Goal: Contribute content: Contribute content

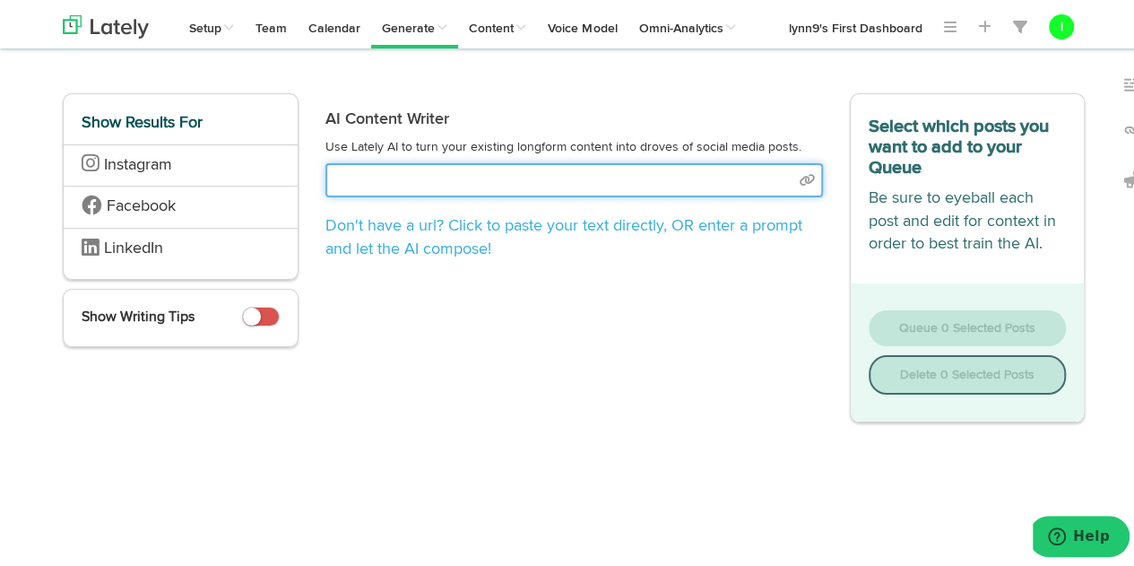
click at [428, 177] on input "text" at bounding box center [574, 177] width 498 height 34
select select "natural"
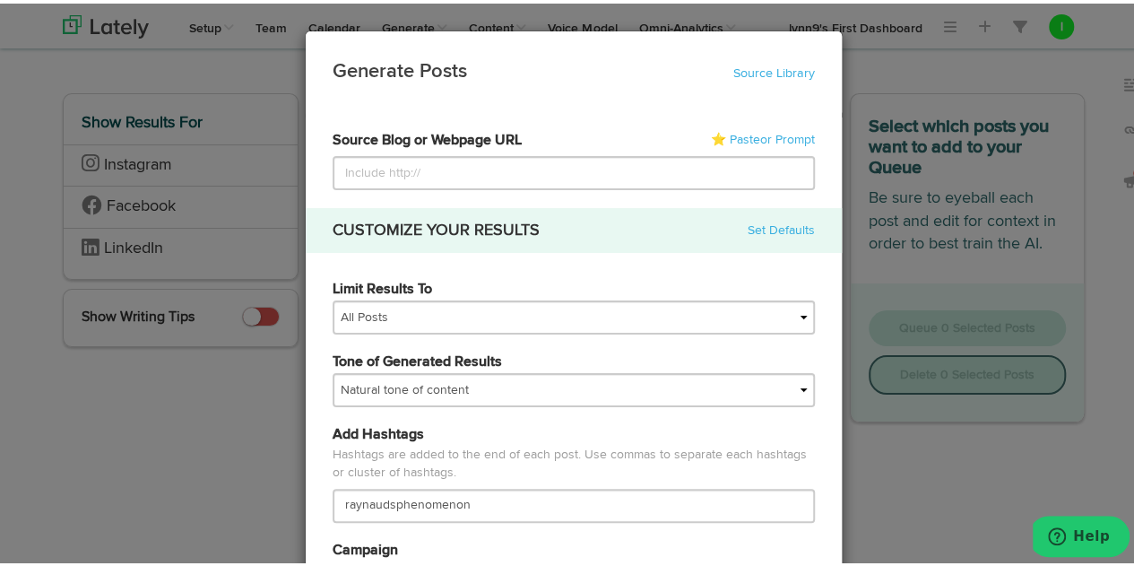
click at [90, 472] on div "Generate Posts Source Library 5e83948ca03e9418c8af903d 5e83948ca03e9418c8af903e…" at bounding box center [573, 283] width 1147 height 566
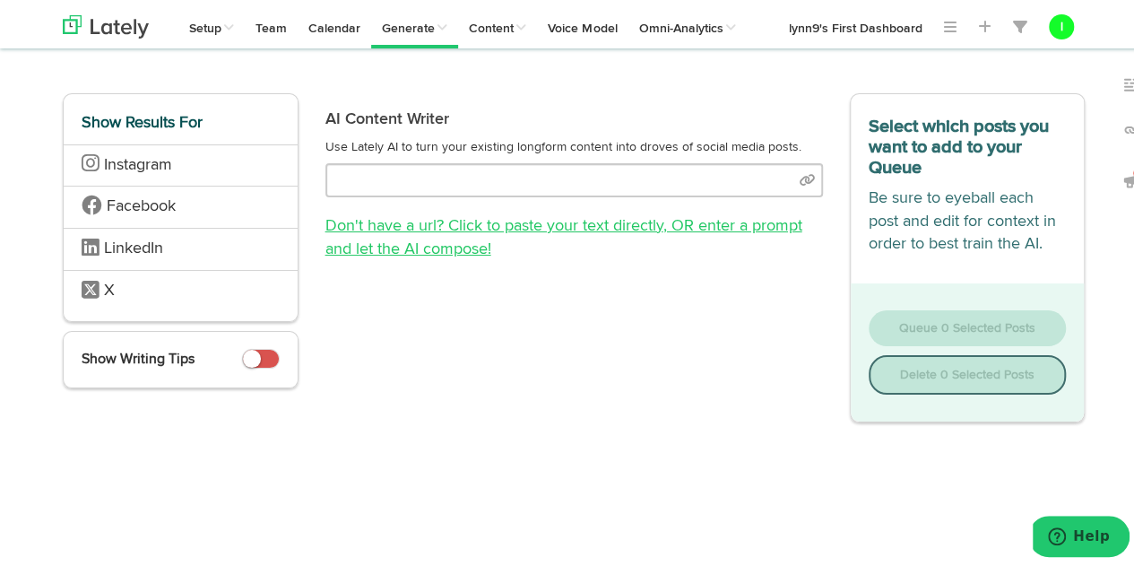
click at [450, 237] on span ", OR enter a prompt and let the AI compose!" at bounding box center [563, 233] width 477 height 39
select select "natural"
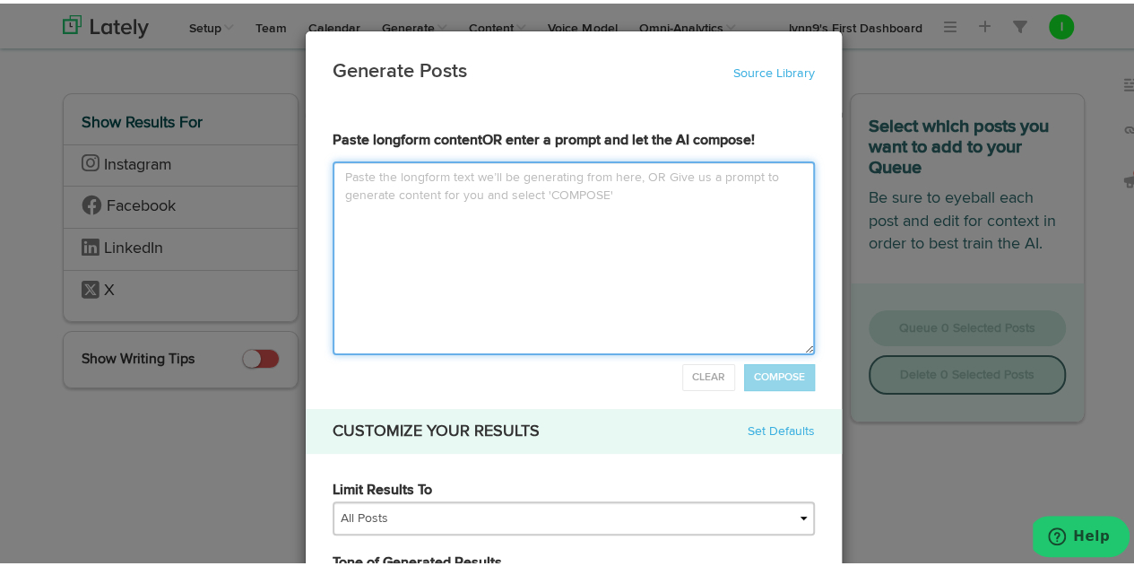
click at [341, 175] on textarea at bounding box center [574, 255] width 482 height 194
type input "P"
type textarea "P"
type input "Pl"
type textarea "Pl"
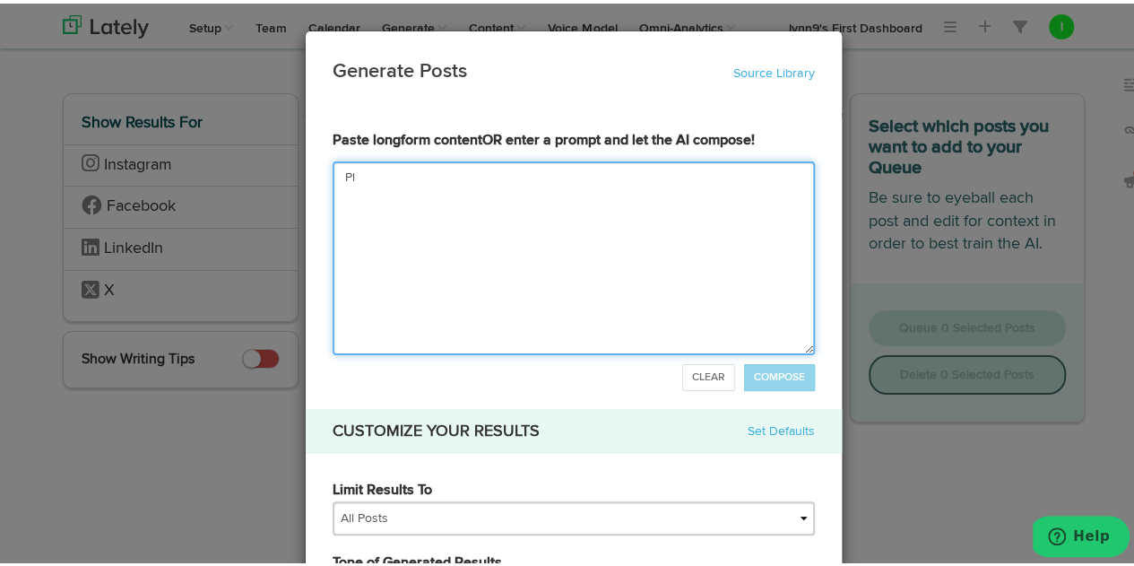
type input "Ple"
type textarea "Ple"
type input "Plea"
type textarea "Plea"
type input "Pleas"
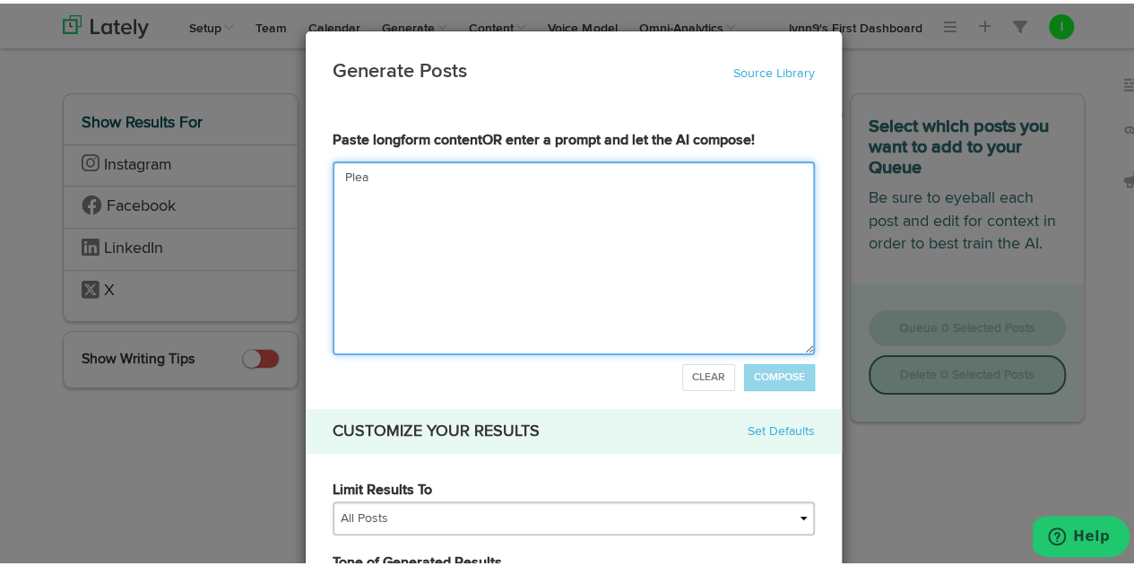
type textarea "Pleas"
type input "Please"
type textarea "Please"
type input "Please c"
type textarea "Please c"
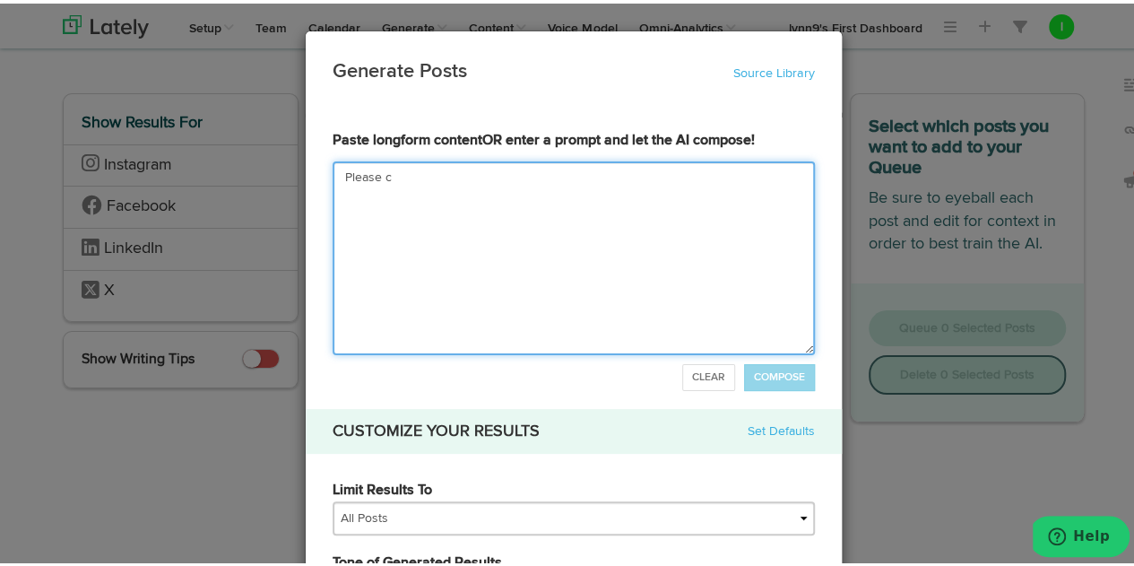
type input "Please cr"
type textarea "Please cr"
type input "Please cre"
type textarea "Please cre"
type input "Please crea"
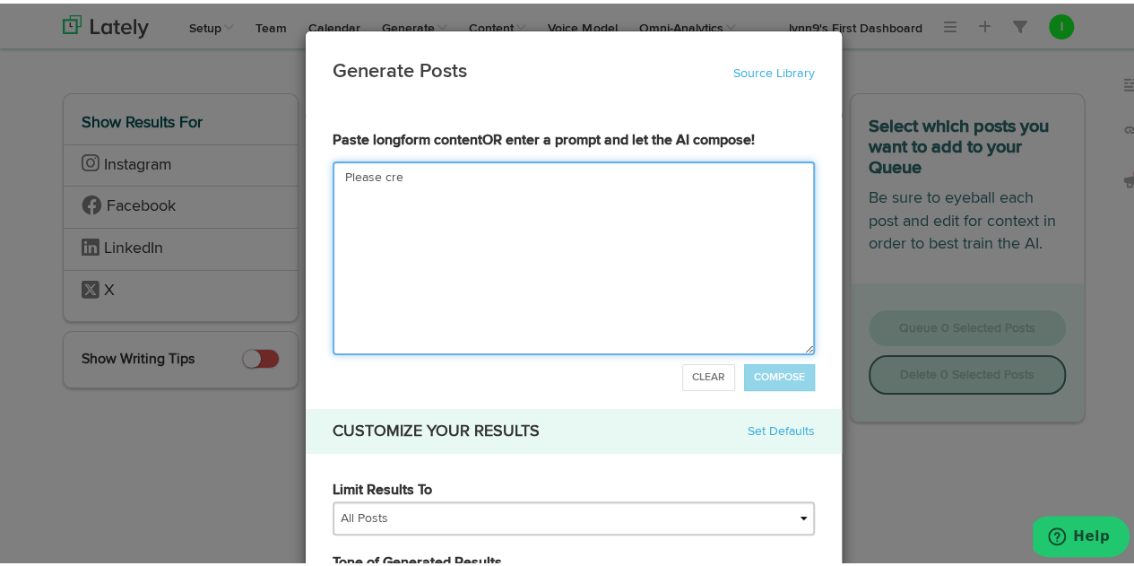
type textarea "Please crea"
type input "Please creat"
type textarea "Please creat"
type input "Please create"
type textarea "Please create"
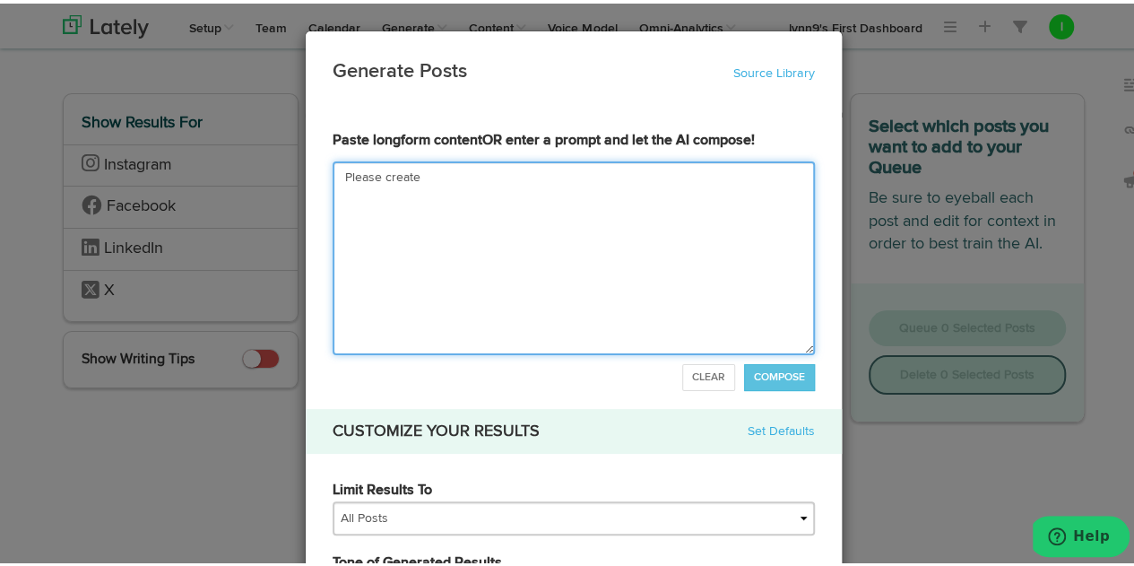
type input "Please create a"
type textarea "Please create an"
type input "Please create an"
type textarea "Please create an"
type input "Please create an a"
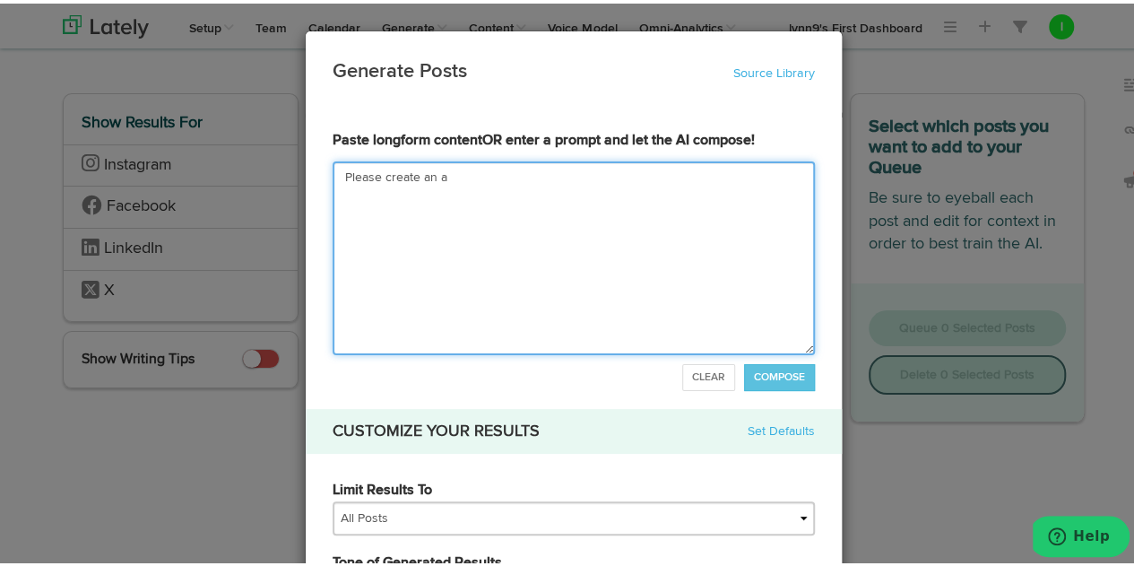
type textarea "Please create an ar"
type input "Please create an art"
type textarea "Please create an art"
type input "Please create an arti"
type textarea "Please create an arti"
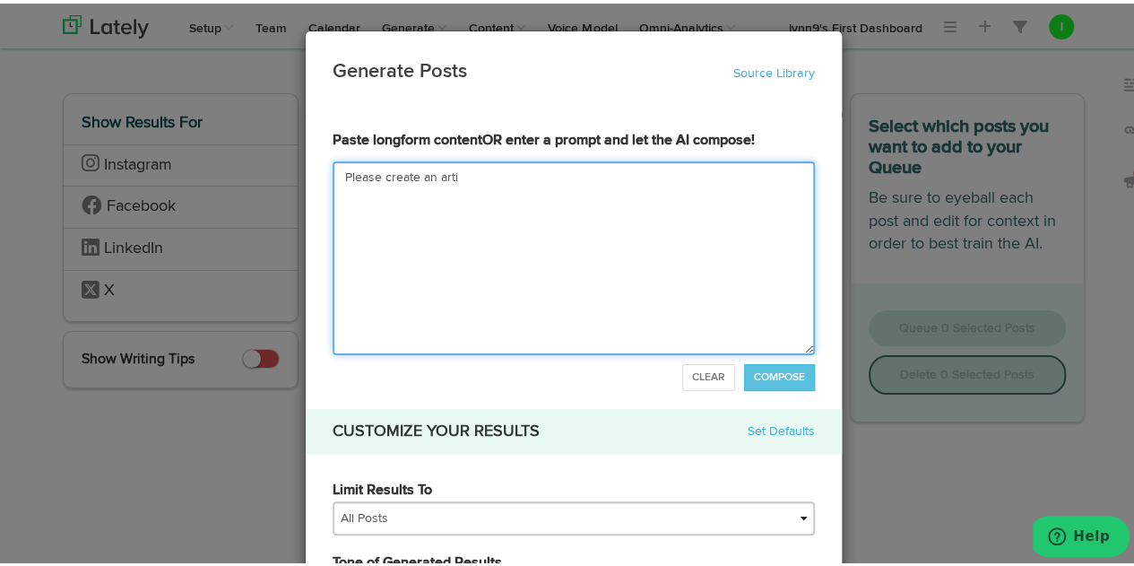
type input "Please create an artic"
type textarea "Please create an artic"
type input "Please create an articl"
type textarea "Please create an articl"
type input "Please create an article"
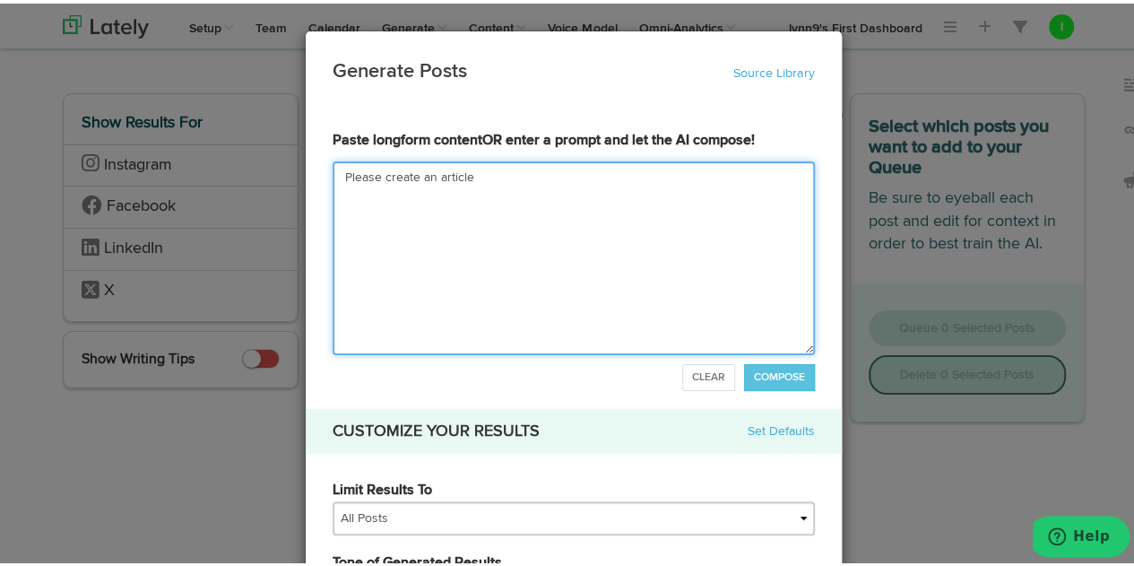
type textarea "Please create an article"
type input "Please create an article u"
type textarea "Please create an article u"
type input "Please create an article us"
type textarea "Please create an article us"
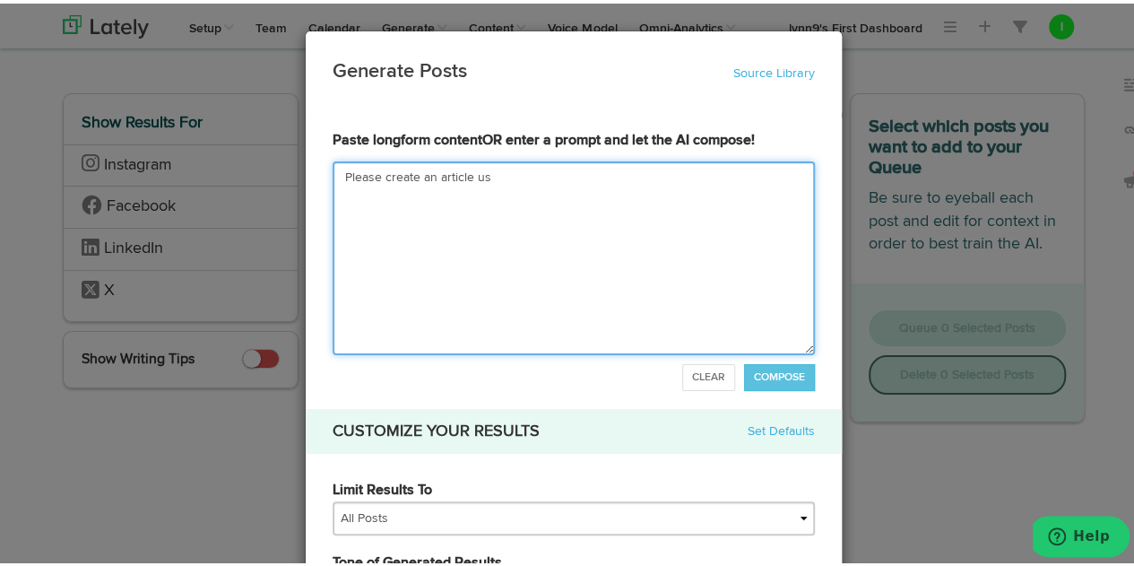
type input "Please create an article usi"
type textarea "Please create an article usi"
type input "Please create an article usin"
type textarea "Please create an article usin"
type input "Please create an article using"
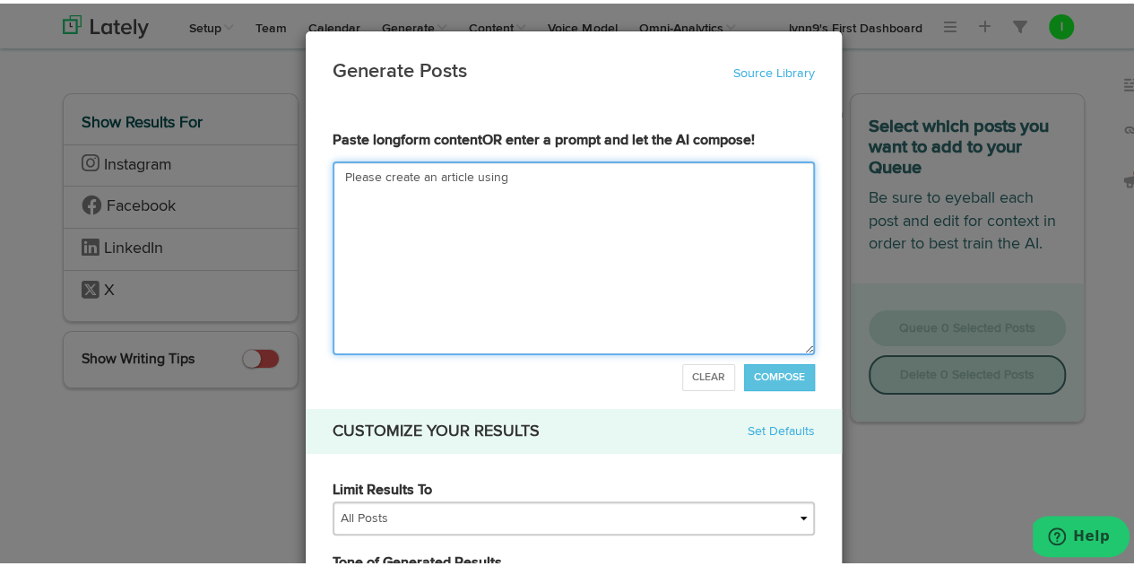
type textarea "Please create an article using"
type input "Please create an article using t"
type textarea "Please create an article using th"
type input "Please create an article using the"
type textarea "Please create an article using the"
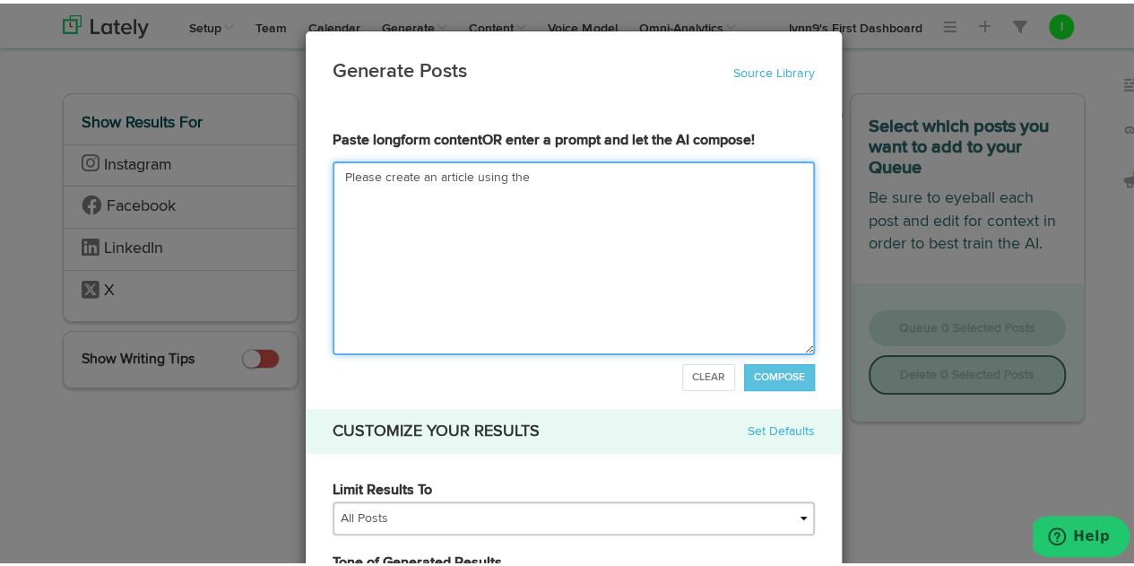
type input "Please create an article using the i"
type textarea "Please create an article using the i"
type input "Please create an article using the in"
type textarea "Please create an article using the in"
type input "Please create an article using the int"
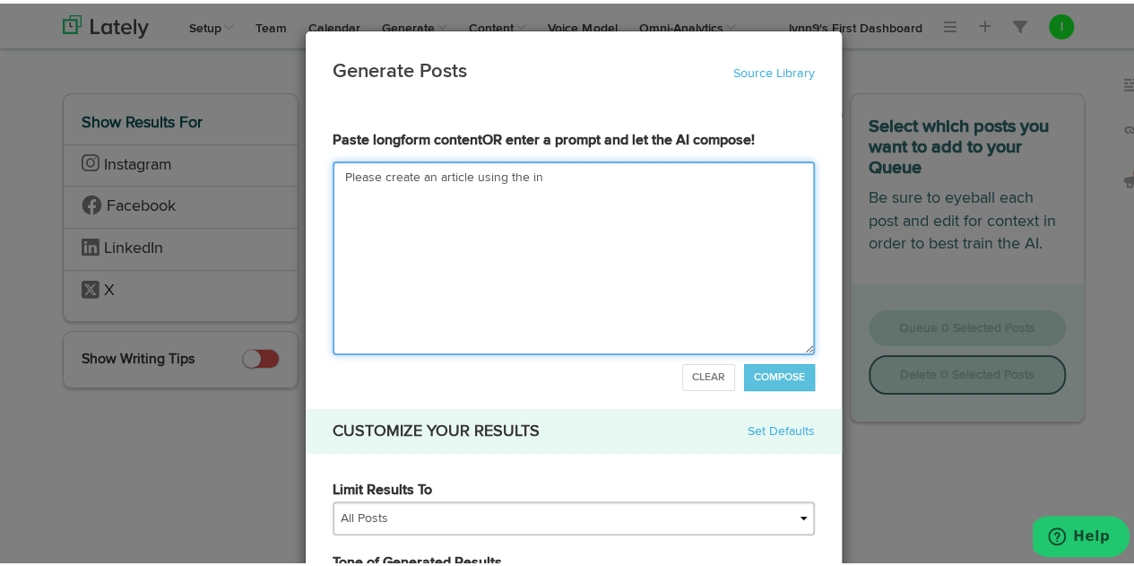
type textarea "Please create an article using the int"
type input "Please create an article using the inte"
type textarea "Please create an article using the inte"
type input "Please create an article using the inter"
type textarea "Please create an article using the inter"
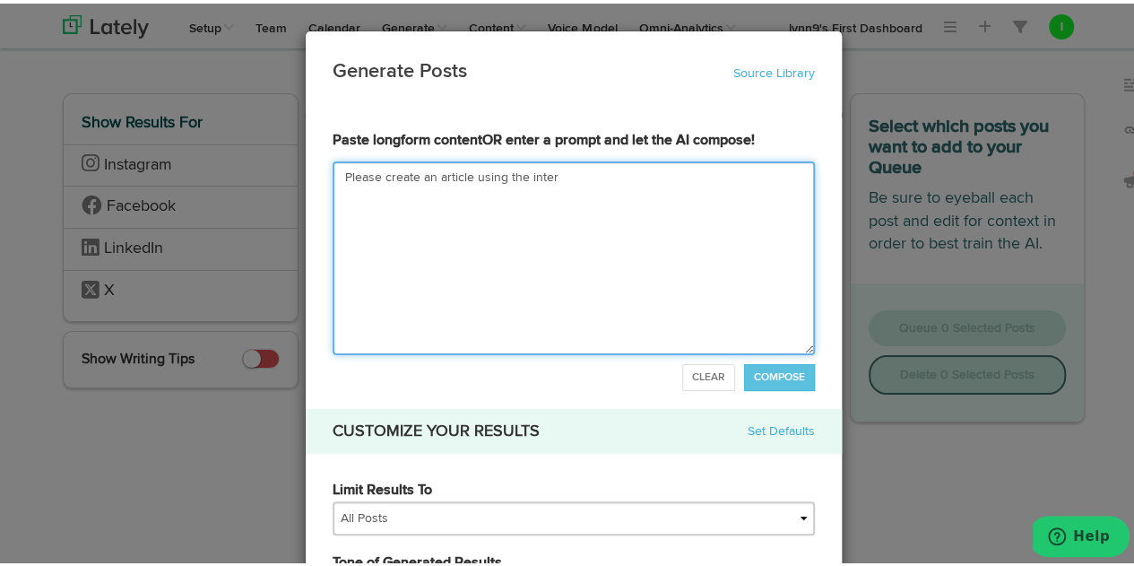
type input "Please create an article using the interv"
type textarea "Please create an article using the intervi"
type input "Please create an article using the intervie"
type textarea "Please create an article using the intervie"
type input "Please create an article using the interview"
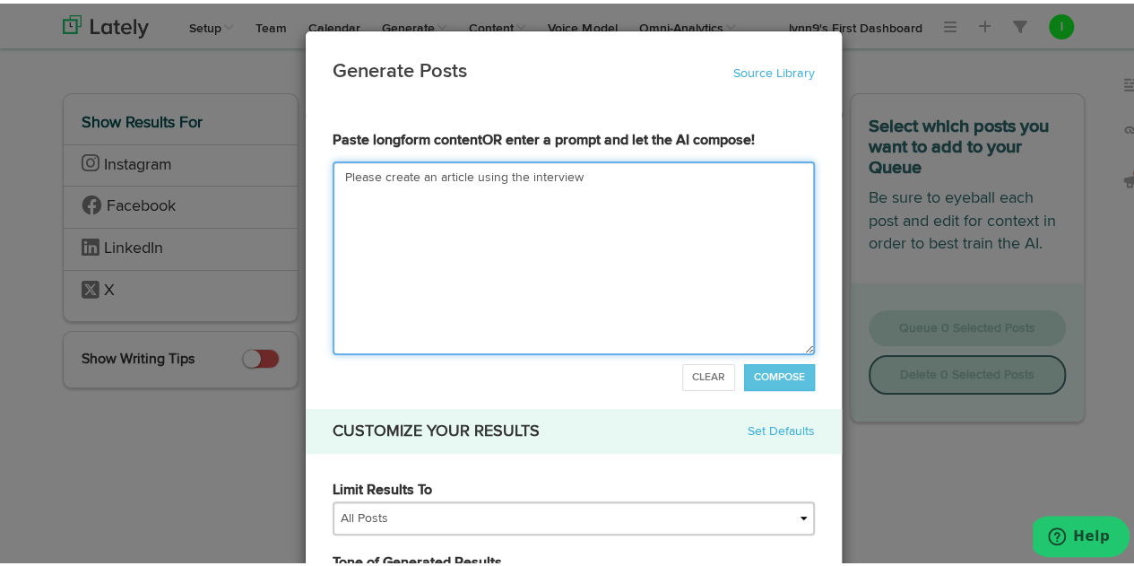
type textarea "Please create an article using the interview"
type input "Please create an article using the interview i"
type textarea "Please create an article using the interview i"
type input "Please create an article using the interview in"
type textarea "Please create an article using the interview in"
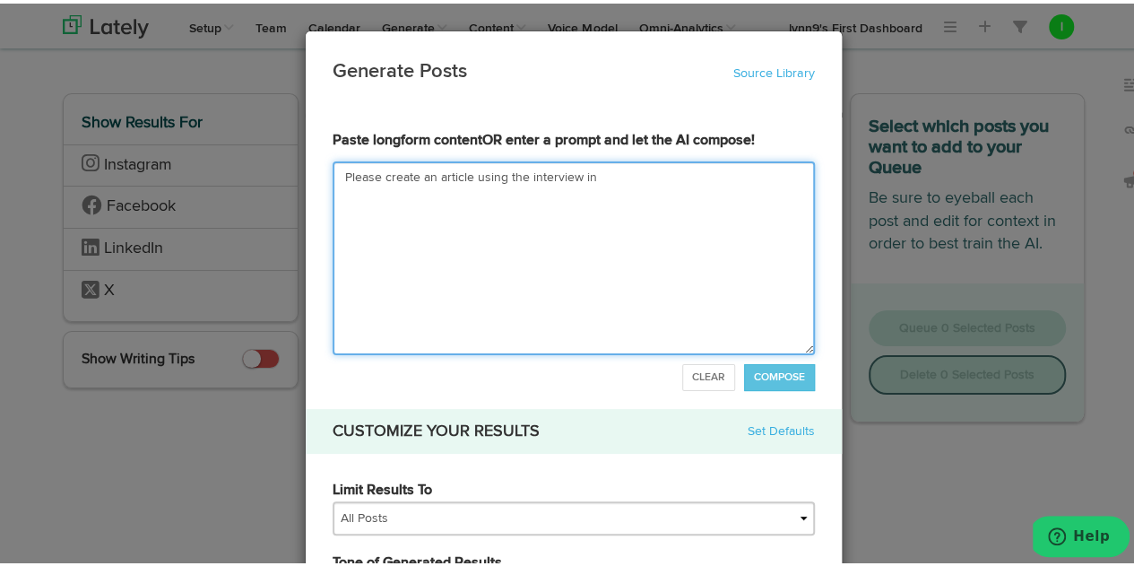
type input "Please create an article using the interview i"
type textarea "Please create an article using the interview i"
type input "Please create an article using the interview"
type textarea "Please create an article using the interview"
type input "Please create an article using the interview r"
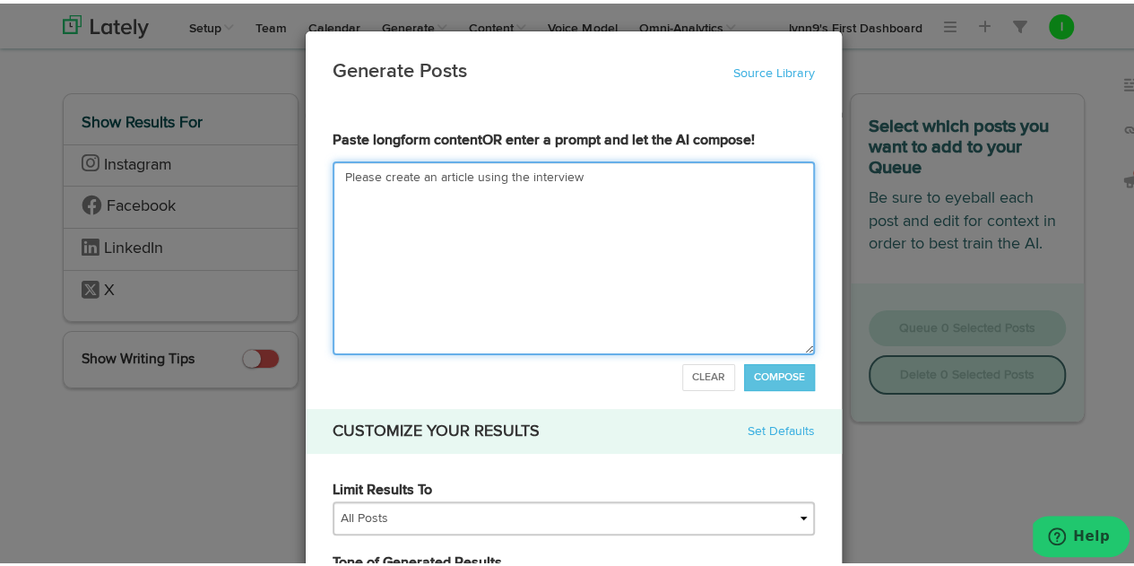
type textarea "Please create an article using the interview r"
type input "Please create an article using the interview re"
type textarea "Please create an article using the interview res"
type input "Please create an article using the interview resp"
type textarea "Please create an article using the interview resp"
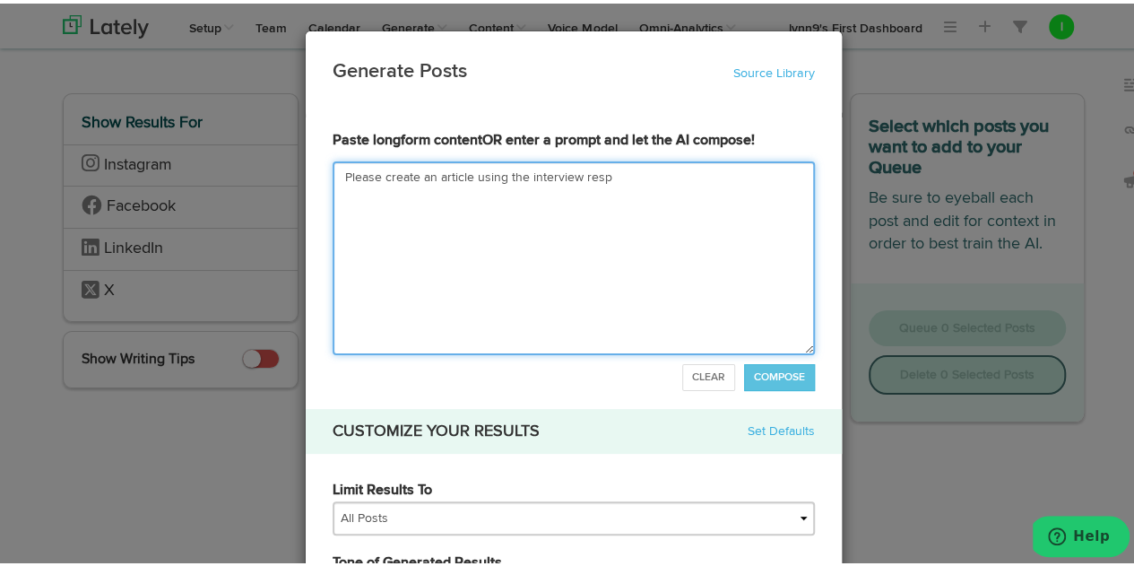
type input "Please create an article using the interview respo"
type textarea "Please create an article using the interview respo"
type input "Please create an article using the interview respon"
type textarea "Please create an article using the interview respon"
type input "Please create an article using the interview respons"
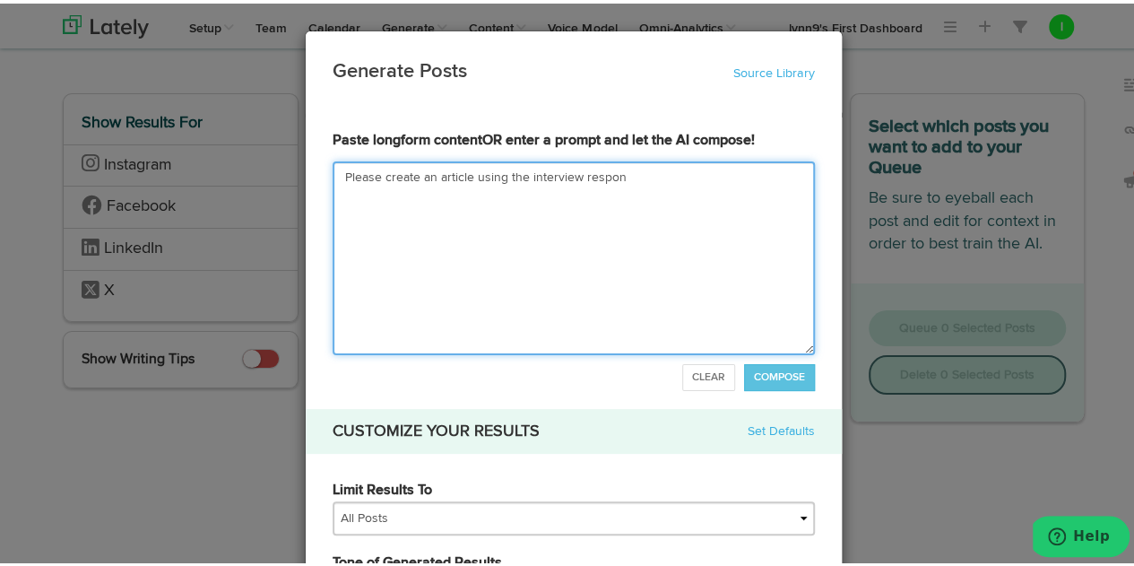
type textarea "Please create an article using the interview respons"
type input "Please create an article using the interview response"
type textarea "Please create an article using the interview response"
type input "Please create an article using the interview responses"
type textarea "Please create an article using the interview responses"
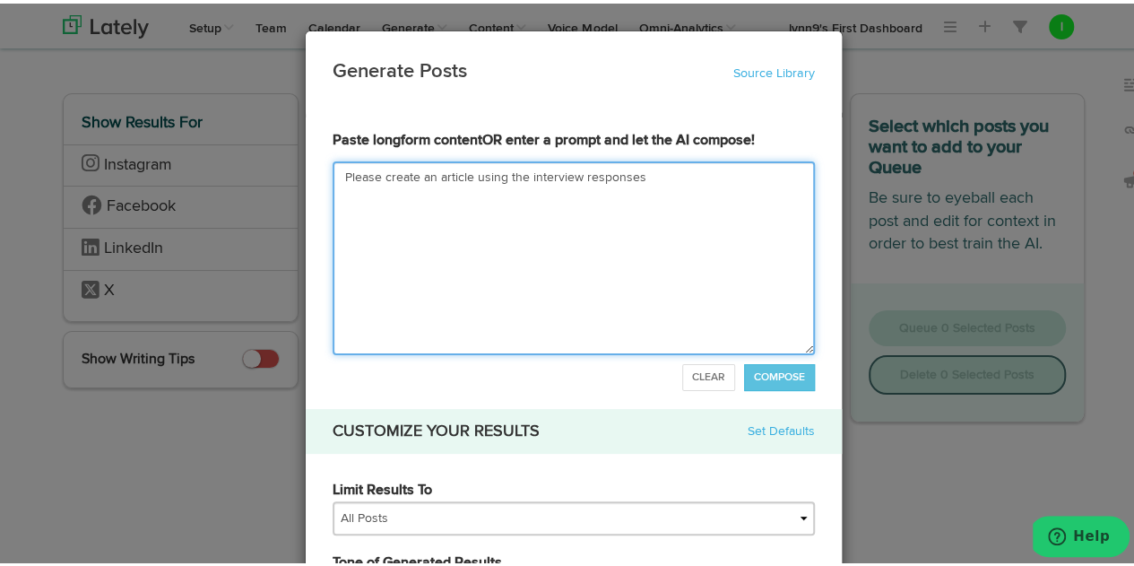
type input "Please create an article using the interview responses b"
type textarea "Please create an article using the interview responses b"
type input "Please create an article using the interview responses be"
type textarea "Please create an article using the interview responses be"
type input "Please create an article using the interview responses [PERSON_NAME]"
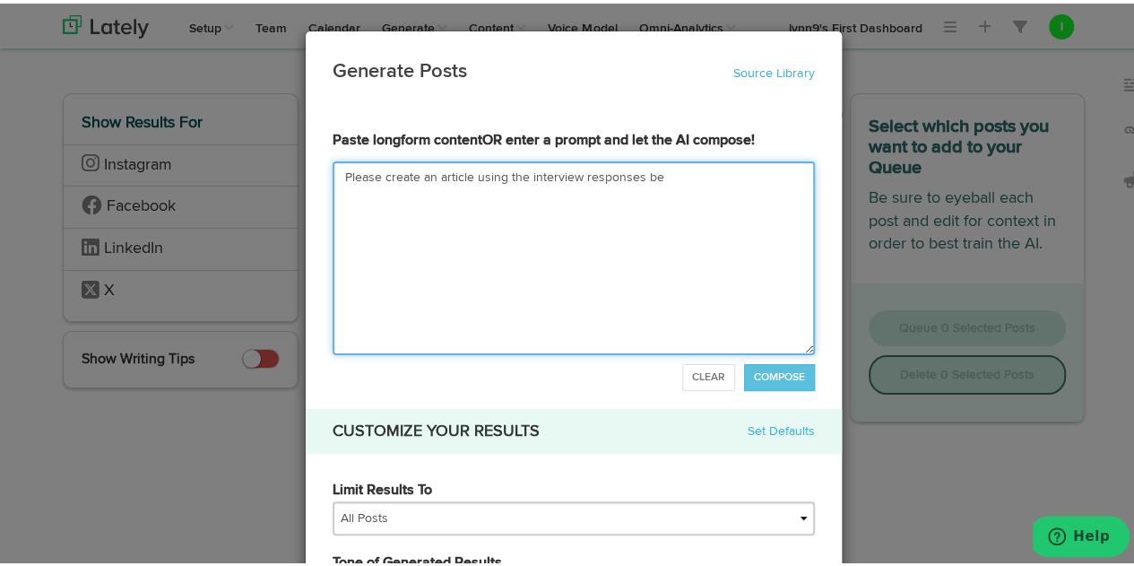
type textarea "Please create an article using the interview responses [PERSON_NAME]"
type input "Please create an article using the interview responses [PERSON_NAME]"
type textarea "Please create an article using the interview responses [PERSON_NAME]"
type input "Please create an article using the interview responses below"
type textarea "Please create an article using the interview responses below"
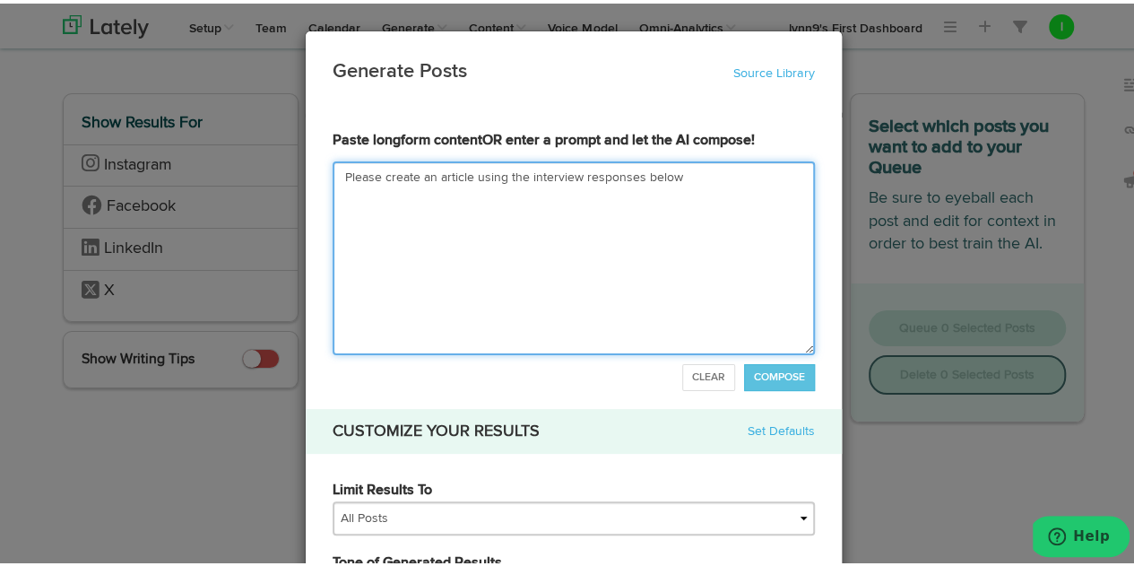
type input "Please create an article using the interview responses below f"
type textarea "Please create an article using the interview responses below f"
type input "Please create an article using the interview responses below fr"
type textarea "Please create an article using the interview responses below fr"
type input "Please create an article using the interview responses below fro"
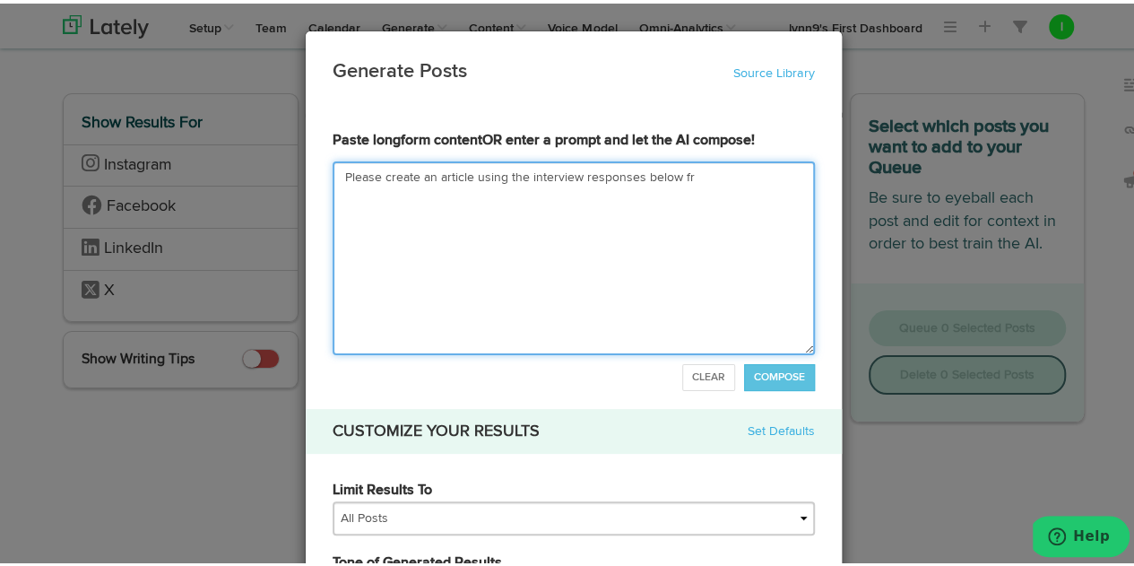
type textarea "Please create an article using the interview responses below fro"
type input "Please create an article using the interview responses below from"
type textarea "Please create an article using the interview responses below from"
type input "Please create an article using the interview responses below from J"
type textarea "Please create an article using the interview responses below from J"
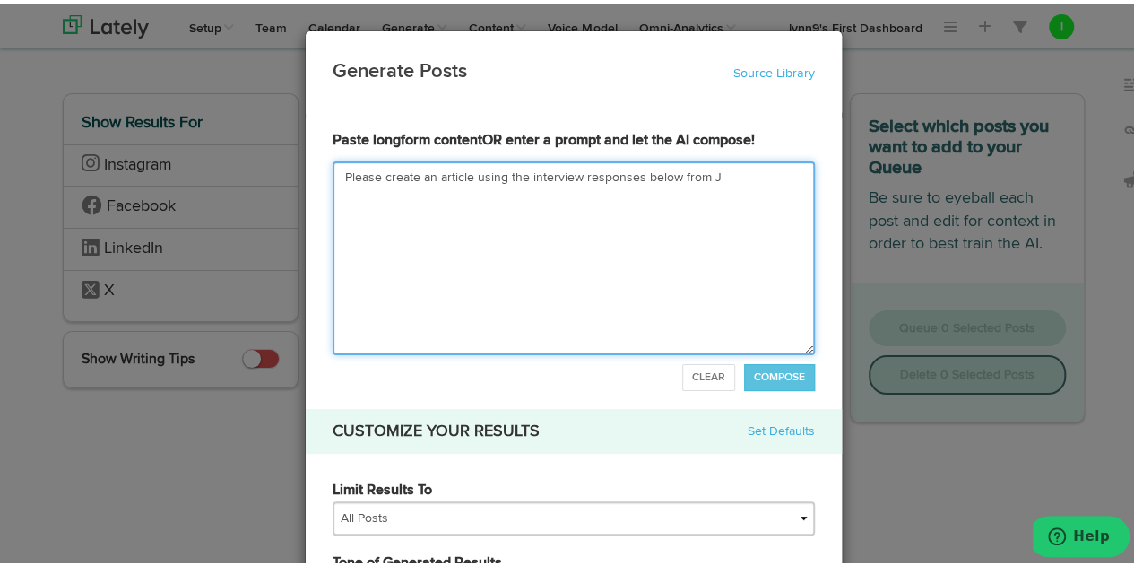
type input "Please create an article using the interview responses below from [PERSON_NAME]"
type textarea "Please create an article using the interview responses below from [PERSON_NAME]"
type input "Please create an article using the interview responses below from Jan"
type textarea "Please create an article using the interview responses below from Jan"
type input "Please create an article using the interview responses below from [PERSON_NAME]"
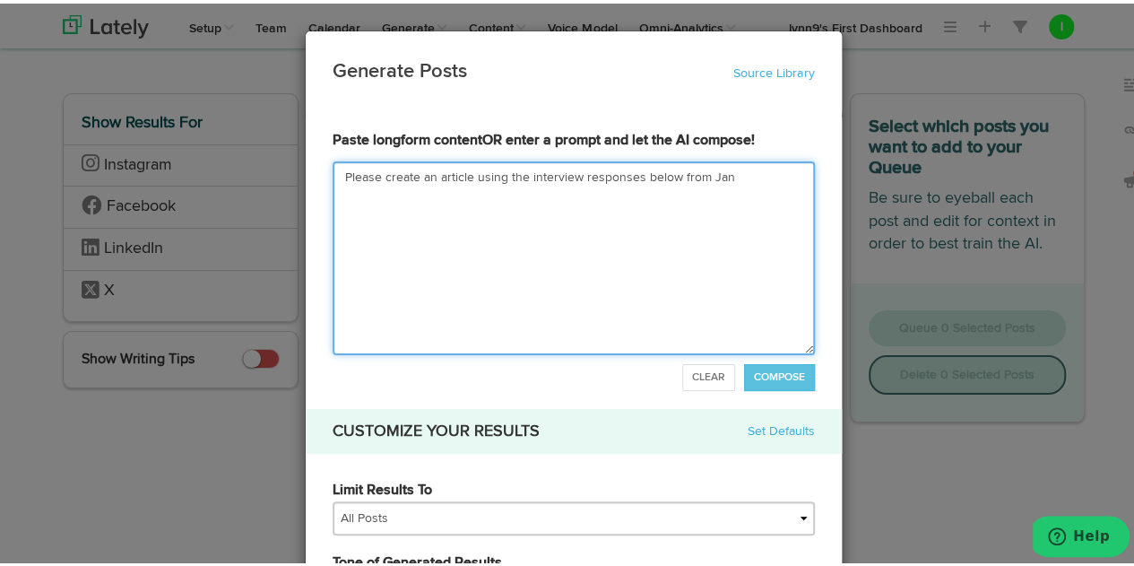
type textarea "Please create an article using the interview responses below from [PERSON_NAME]"
type input "Please create an article using the interview responses below from [PERSON_NAME]"
type textarea "Please create an article using the interview responses below from [PERSON_NAME]"
type input "Please create an article using the interview responses below from [PERSON_NAME]"
type textarea "Please create an article using the interview responses below from [PERSON_NAME]"
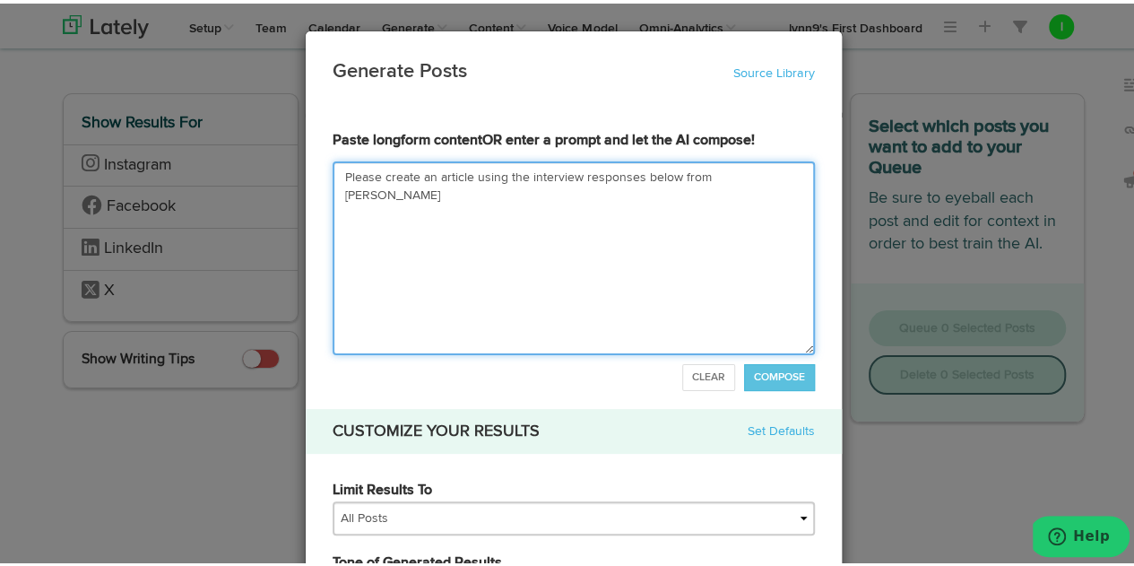
type input "Please create an article using the interview responses below from [PERSON_NAME]"
type textarea "Please create an article using the interview responses below from [PERSON_NAME]"
type input "Please create an article using the interview responses below from [PERSON_NAME]"
type textarea "Please create an article using the interview responses below from [PERSON_NAME]"
type input "Please create an article using the interview responses below from [PERSON_NAME]."
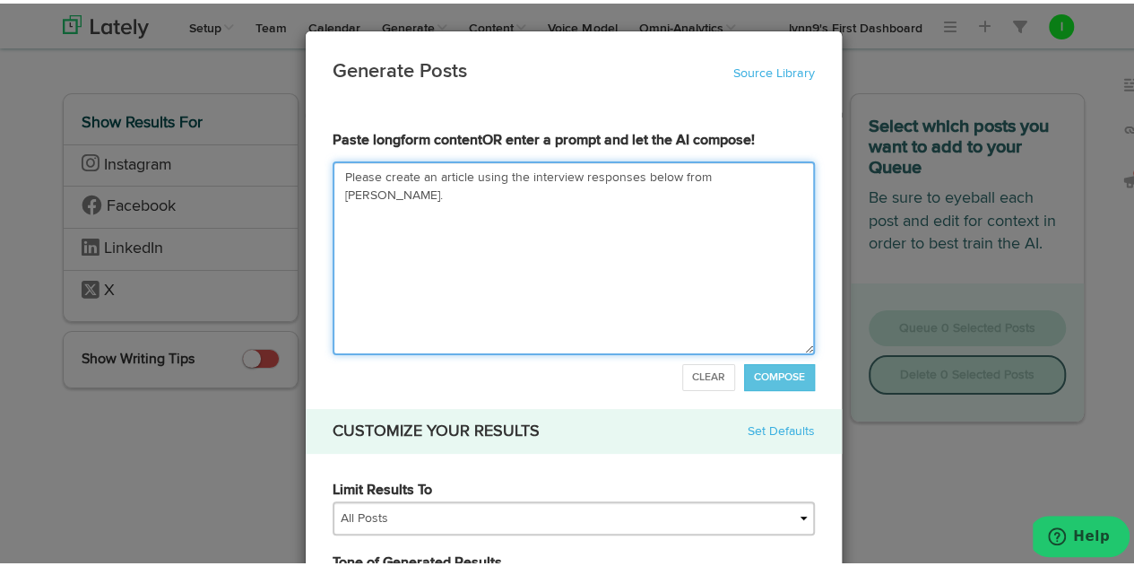
type textarea "Please create an article using the interview responses below from [PERSON_NAME]."
type input "Please create an article using the interview responses below from [PERSON_NAME]…"
type textarea "Please create an article using the interview responses below from [PERSON_NAME]…"
type input "Please create an article using the interview responses below from [PERSON_NAME]…"
type textarea "Please create an article using the interview responses below from [PERSON_NAME]…"
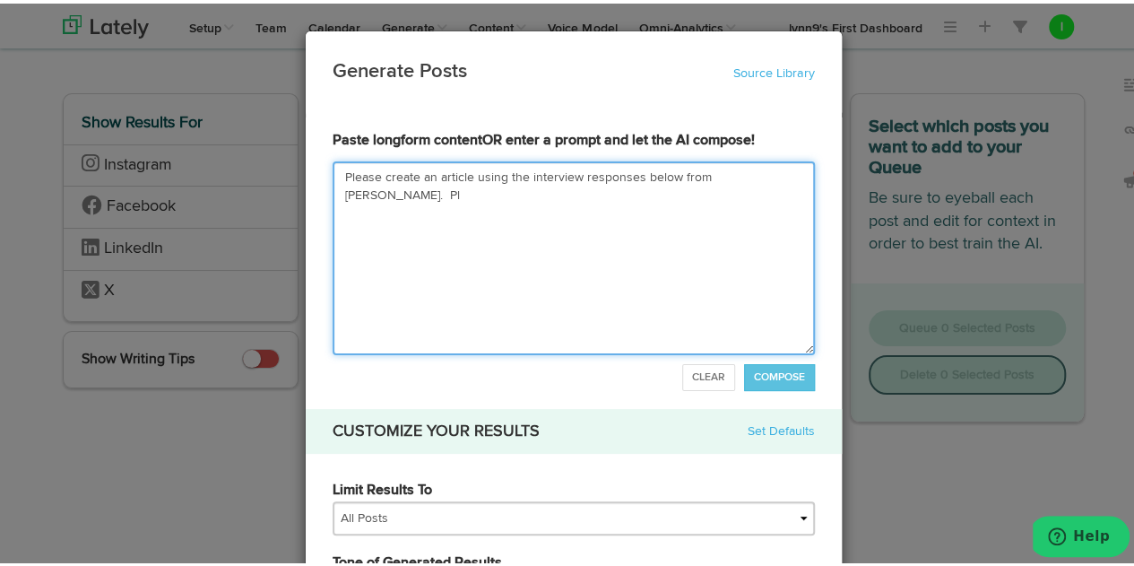
type input "Please create an article using the interview responses below from [PERSON_NAME]…"
type textarea "Please create an article using the interview responses below from [PERSON_NAME]…"
type input "Please create an article using the interview responses below from [PERSON_NAME]…"
type textarea "Please create an article using the interview responses below from [PERSON_NAME]…"
type input "Please create an article using the interview responses below from [PERSON_NAME]…"
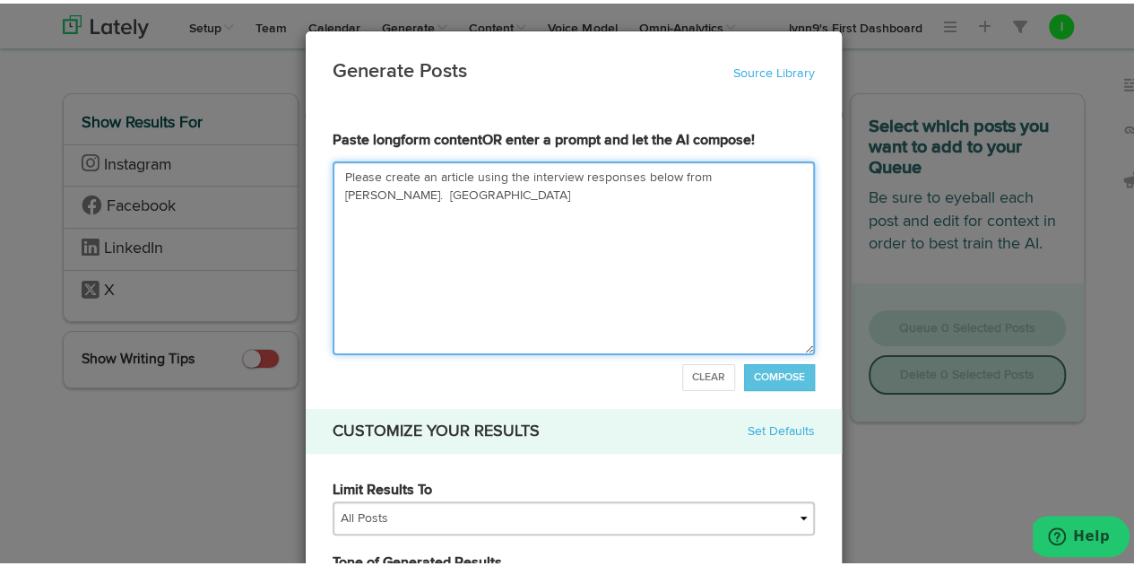
type textarea "Please create an article using the interview responses below from [PERSON_NAME]…"
type input "Please create an article using the interview responses below from [PERSON_NAME]…"
type textarea "Please create an article using the interview responses below from [PERSON_NAME]…"
type input "Please create an article using the interview responses below from [PERSON_NAME]…"
type textarea "Please create an article using the interview responses below from [PERSON_NAME]…"
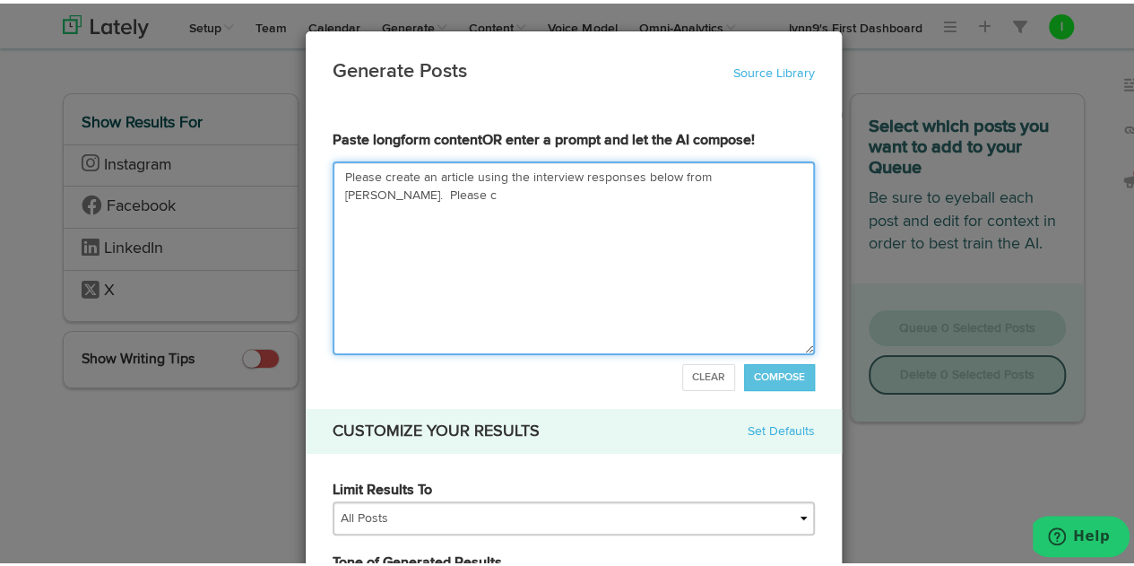
type input "Please create an article using the interview responses below from [PERSON_NAME]…"
type textarea "Please create an article using the interview responses below from [PERSON_NAME]…"
type input "Please create an article using the interview responses below from [PERSON_NAME]…"
type textarea "Please create an article using the interview responses below from [PERSON_NAME]…"
type input "Please create an article using the interview responses below from [PERSON_NAME]…"
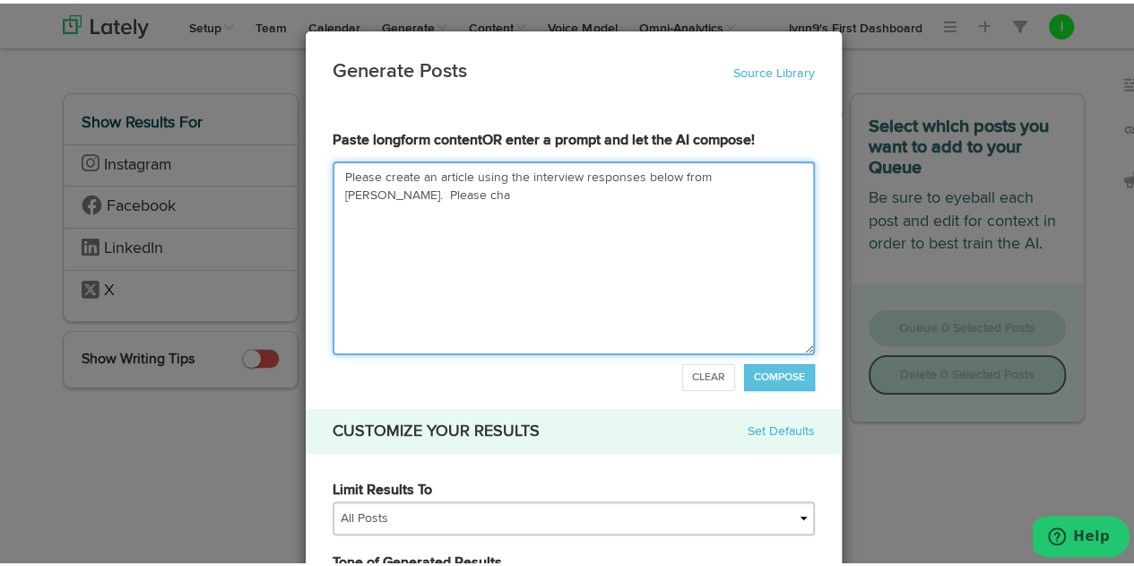
type textarea "Please create an article using the interview responses below from [PERSON_NAME]…"
type input "Please create an article using the interview responses below from [PERSON_NAME]…"
type textarea "Please create an article using the interview responses below from [PERSON_NAME]…"
type input "Please create an article using the interview responses below from [PERSON_NAME]…"
type textarea "Please create an article using the interview responses below from [PERSON_NAME]…"
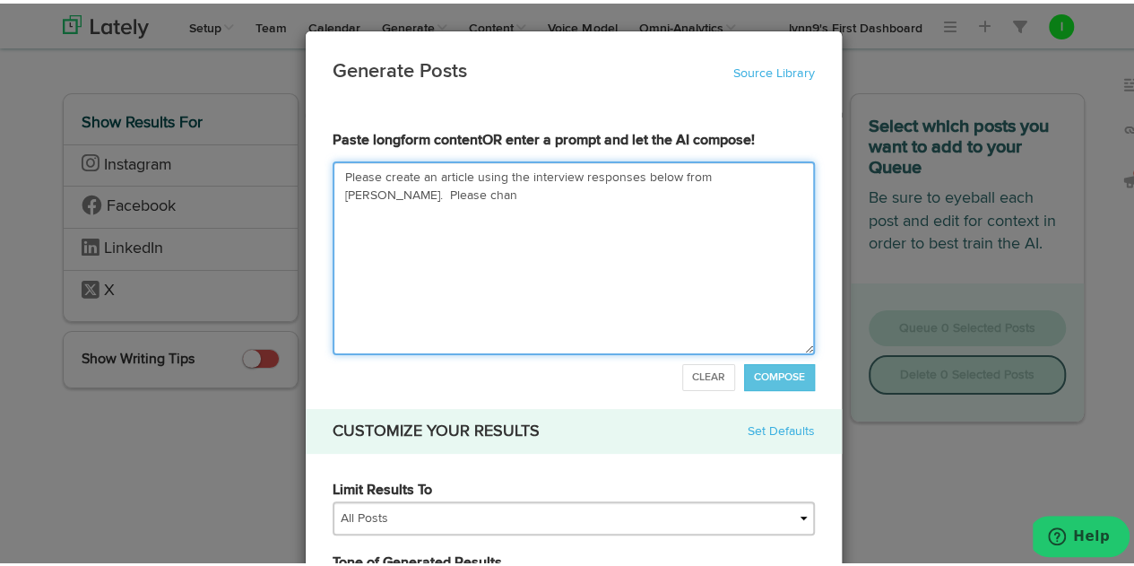
type input "Please create an article using the interview responses below from [PERSON_NAME]…"
type textarea "Please create an article using the interview responses below from [PERSON_NAME]…"
type input "Please create an article using the interview responses below from [PERSON_NAME]…"
type textarea "Please create an article using the interview responses below from [PERSON_NAME]…"
type input "Please create an article using the interview responses below from [PERSON_NAME]…"
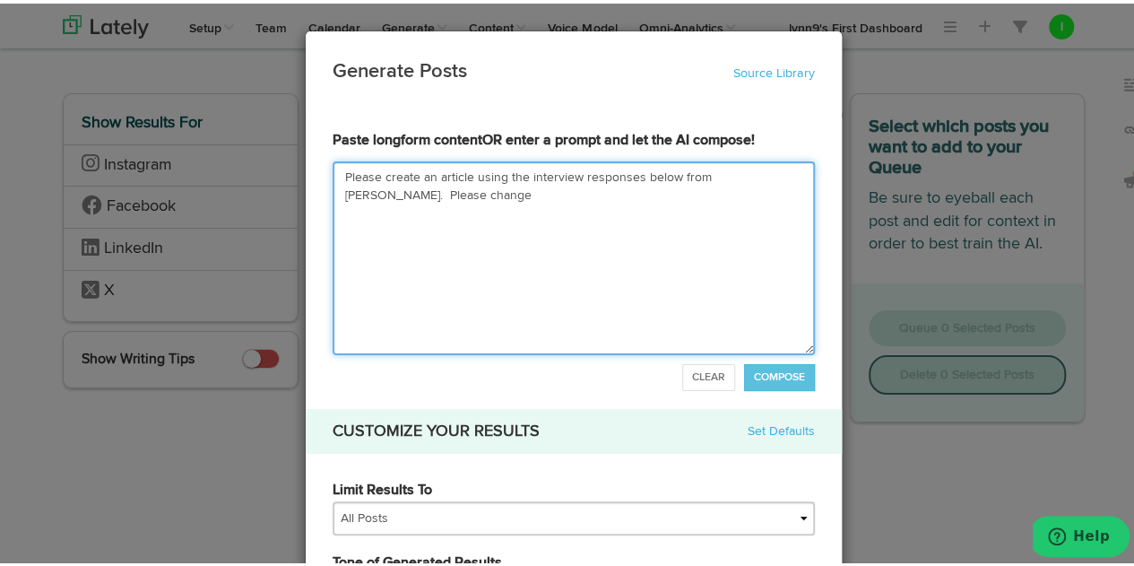
type textarea "Please create an article using the interview responses below from [PERSON_NAME]…"
type input "Please create an article using the interview responses below from [PERSON_NAME]…"
type textarea "Please create an article using the interview responses below from [PERSON_NAME]…"
type input "Please create an article using the interview responses below from [PERSON_NAME]…"
type textarea "Please create an article using the interview responses below from [PERSON_NAME]…"
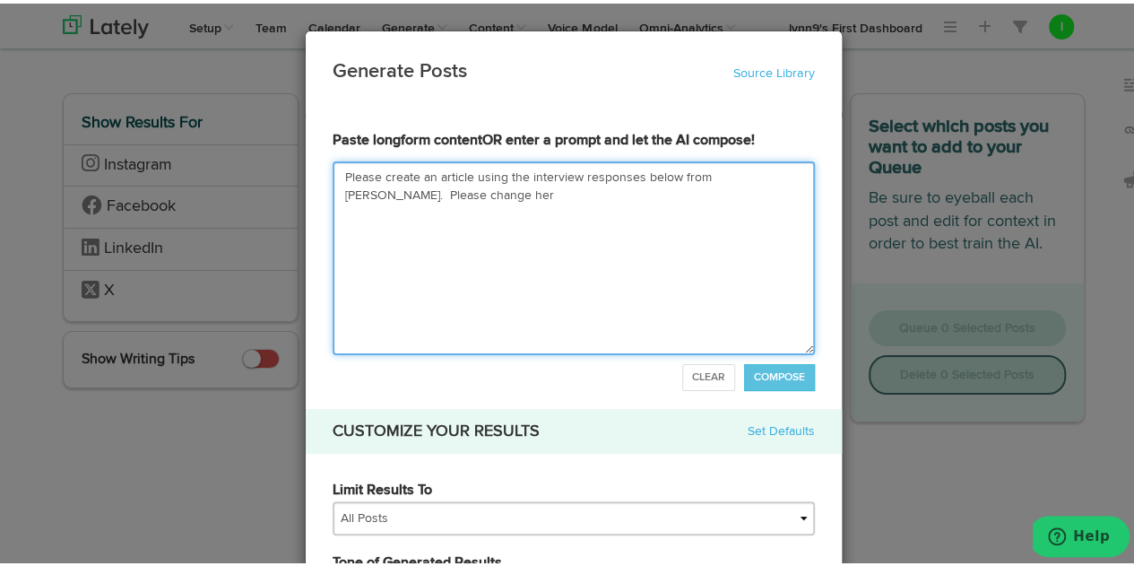
type input "Please create an article using the interview responses below from [PERSON_NAME]…"
type textarea "Please create an article using the interview responses below from [PERSON_NAME]…"
type input "Please create an article using the interview responses below from [PERSON_NAME]…"
type textarea "Please create an article using the interview responses below from [PERSON_NAME]…"
type input "Please create an article using the interview responses below from [PERSON_NAME]…"
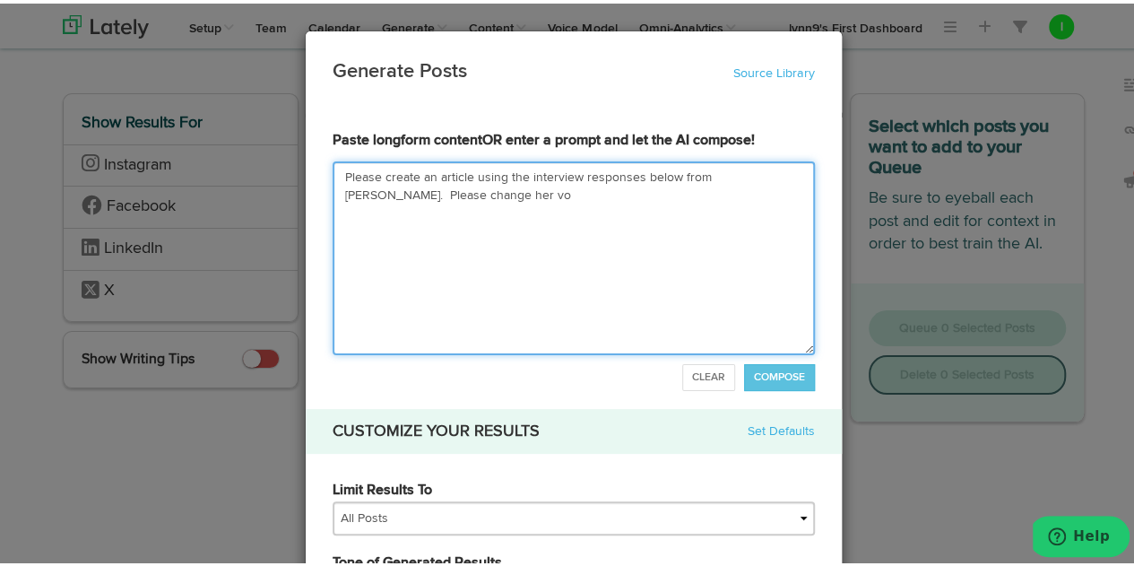
type textarea "Please create an article using the interview responses below from [PERSON_NAME]…"
type input "Please create an article using the interview responses below from [PERSON_NAME]…"
type textarea "Please create an article using the interview responses below from [PERSON_NAME]…"
type input "Please create an article using the interview responses below from [PERSON_NAME]…"
type textarea "Please create an article using the interview responses below from [PERSON_NAME]…"
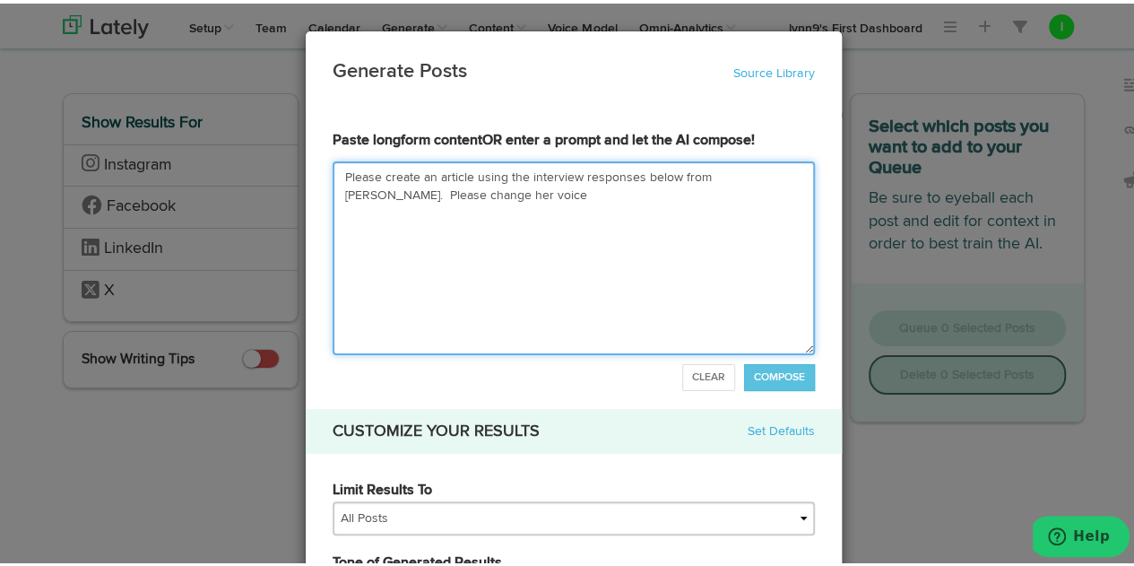
type input "Please create an article using the interview responses below from [PERSON_NAME]…"
type textarea "Please create an article using the interview responses below from [PERSON_NAME]…"
type input "Please create an article using the interview responses below from [PERSON_NAME]…"
type textarea "Please create an article using the interview responses below from [PERSON_NAME]…"
type input "Please create an article using the interview responses below from [PERSON_NAME]…"
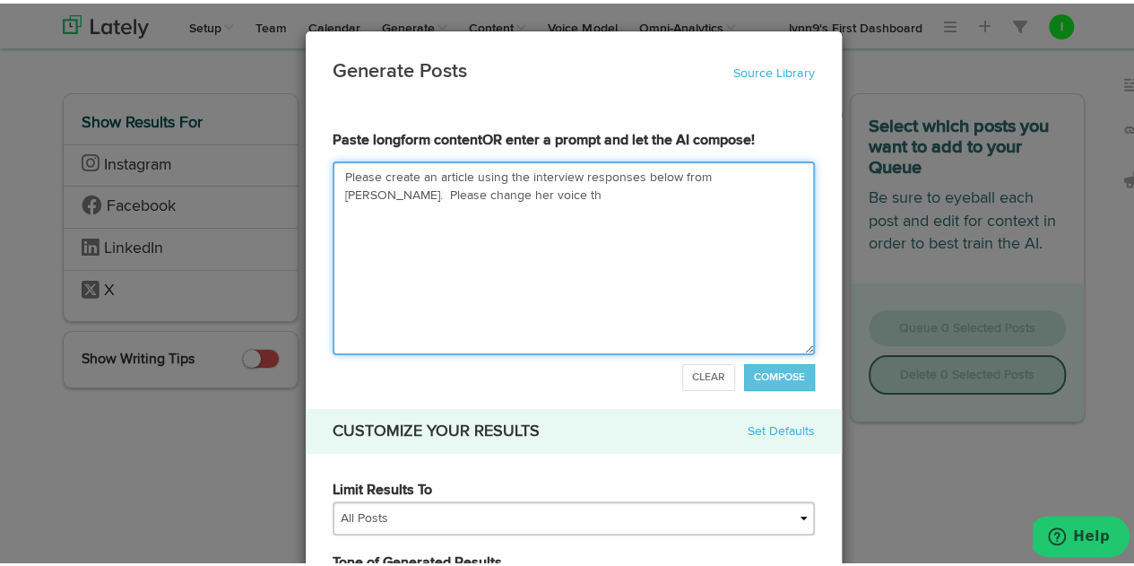
type textarea "Please create an article using the interview responses below from [PERSON_NAME]…"
type input "Please create an article using the interview responses below from [PERSON_NAME]…"
type textarea "Please create an article using the interview responses below from [PERSON_NAME]…"
type input "Please create an article using the interview responses below from [PERSON_NAME]…"
type textarea "Please create an article using the interview responses below from [PERSON_NAME]…"
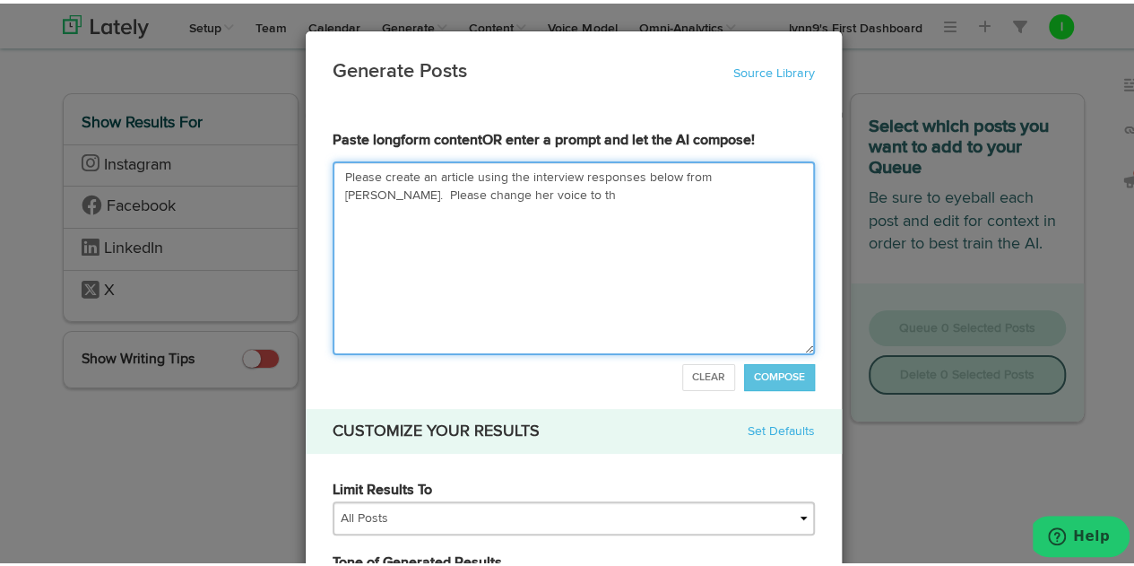
type input "Please create an article using the interview responses below from [PERSON_NAME]…"
type textarea "Please create an article using the interview responses below from [PERSON_NAME]…"
type input "Please create an article using the interview responses below from [PERSON_NAME]…"
type textarea "Please create an article using the interview responses below from [PERSON_NAME]…"
type input "Please create an article using the interview responses below from [PERSON_NAME]…"
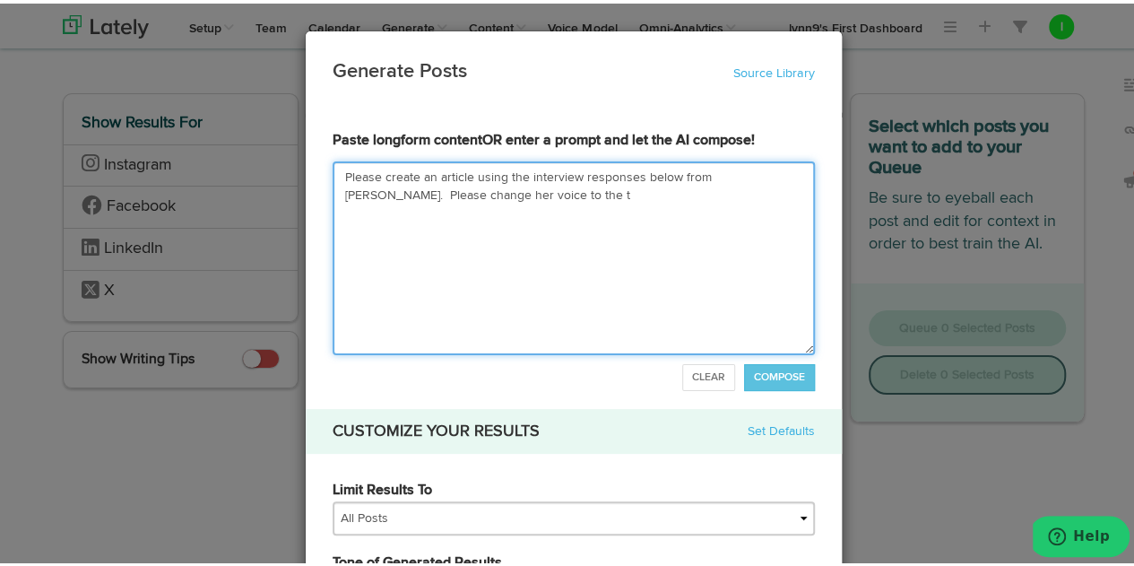
type textarea "Please create an article using the interview responses below from [PERSON_NAME]…"
type input "Please create an article using the interview responses below from [PERSON_NAME]…"
type textarea "Please create an article using the interview responses below from [PERSON_NAME]…"
type input "Please create an article using the interview responses below from [PERSON_NAME]…"
type textarea "Please create an article using the interview responses below from [PERSON_NAME]…"
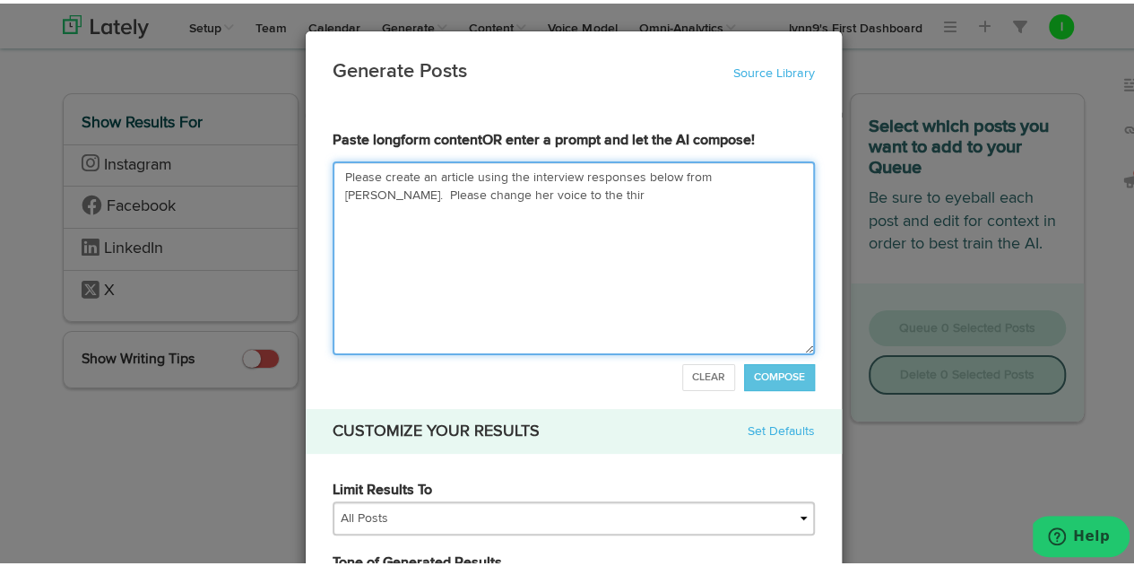
type input "Please create an article using the interview responses below from [PERSON_NAME]…"
type textarea "Please create an article using the interview responses below from [PERSON_NAME]…"
type input "Please create an article using the interview responses below from [PERSON_NAME]…"
type textarea "Please create an article using the interview responses below from [PERSON_NAME]…"
type input "Please create an article using the interview responses below from [PERSON_NAME]…"
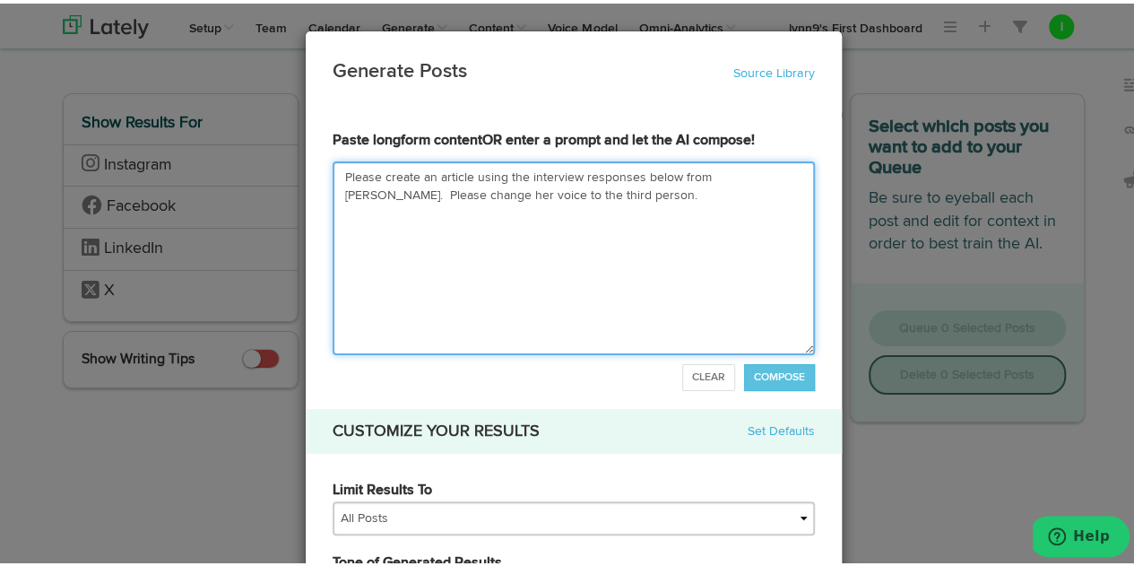
click at [459, 174] on textarea "Please create an article using the interview responses below from [PERSON_NAME]…" at bounding box center [574, 255] width 482 height 194
click at [627, 171] on textarea "Please create an article of 300 words or less using the interview responses bel…" at bounding box center [574, 255] width 482 height 194
click at [764, 190] on textarea "Please create an article of 300 words or less using the [MEDICAL_DATA] Warrior …" at bounding box center [574, 255] width 482 height 194
paste textarea "0. Lor ips dolo sit amet con adip elitsedd eiusmodte in utlaboreet dolo mag ali…"
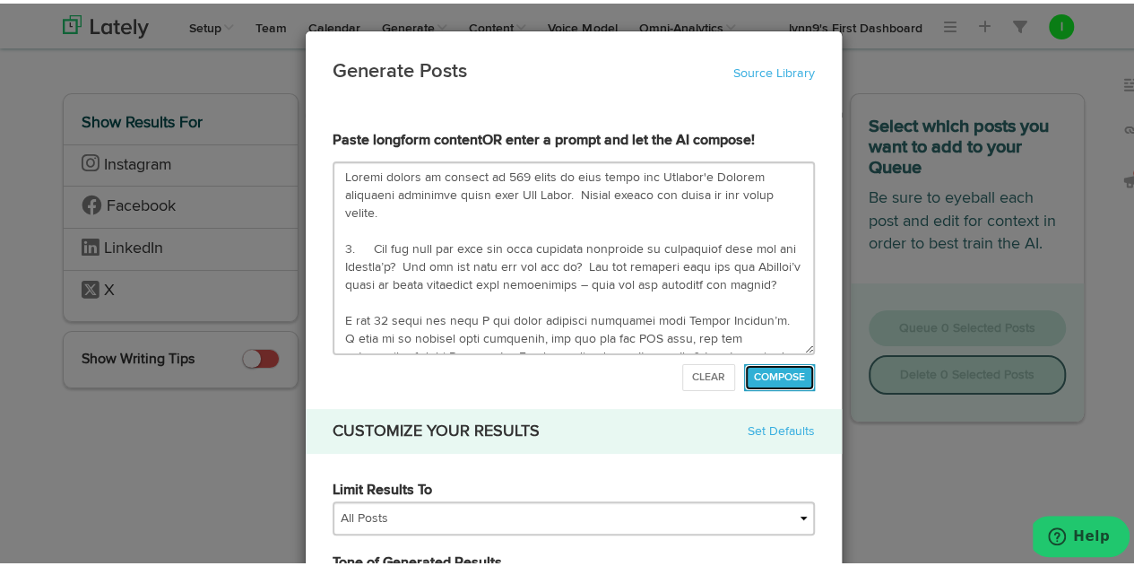
click at [754, 374] on span "COMPOSE" at bounding box center [779, 373] width 51 height 11
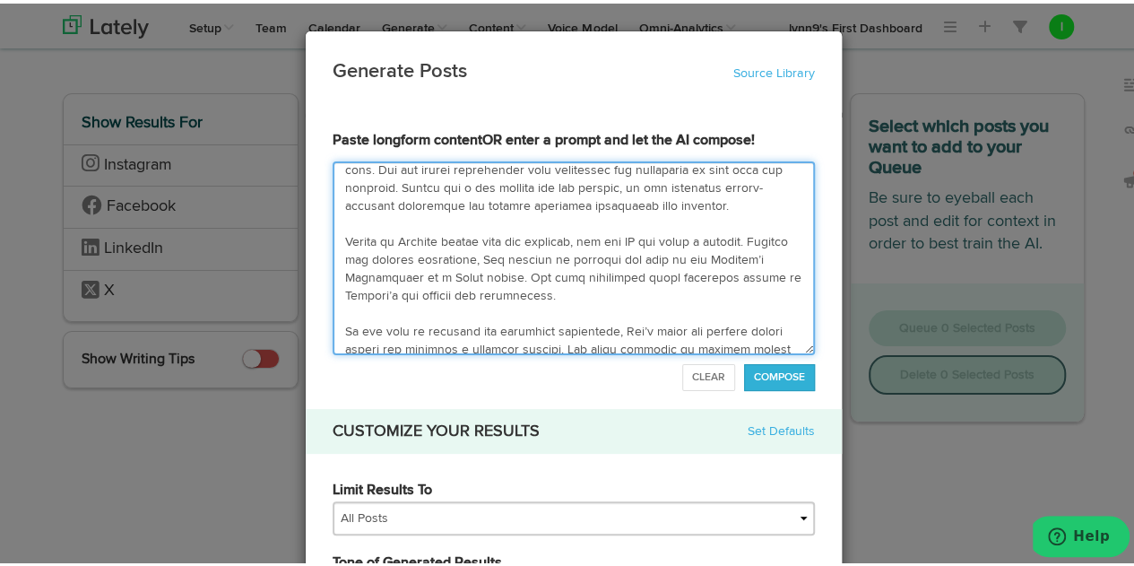
scroll to position [359, 0]
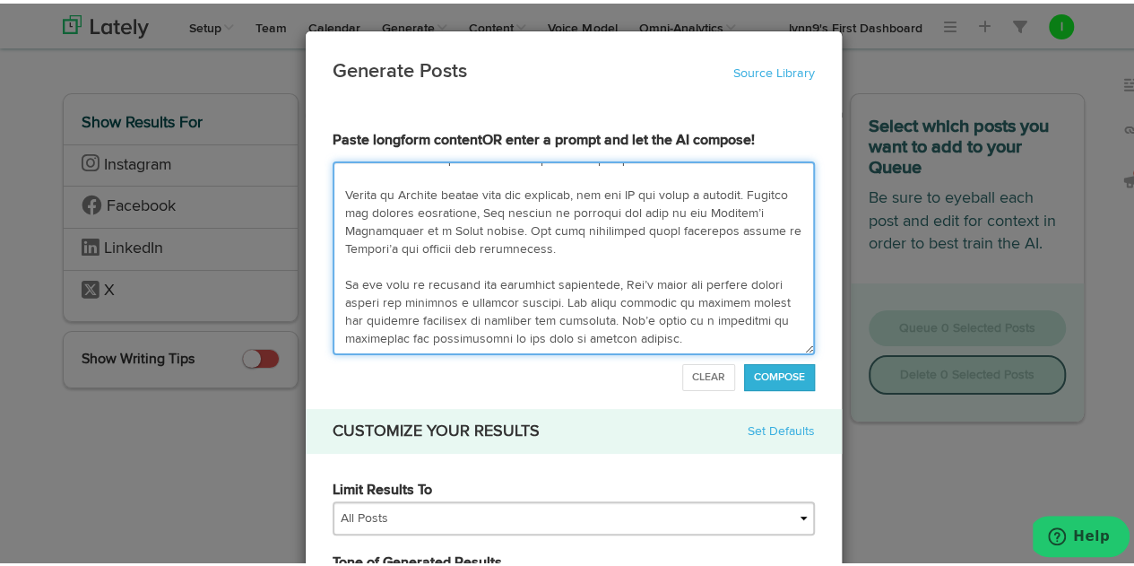
drag, startPoint x: 332, startPoint y: 172, endPoint x: 793, endPoint y: 359, distance: 497.9
click at [793, 359] on div "Paste longform content OR enter a prompt and let the AI compose! COMPOSE CLEAR" at bounding box center [573, 257] width 509 height 260
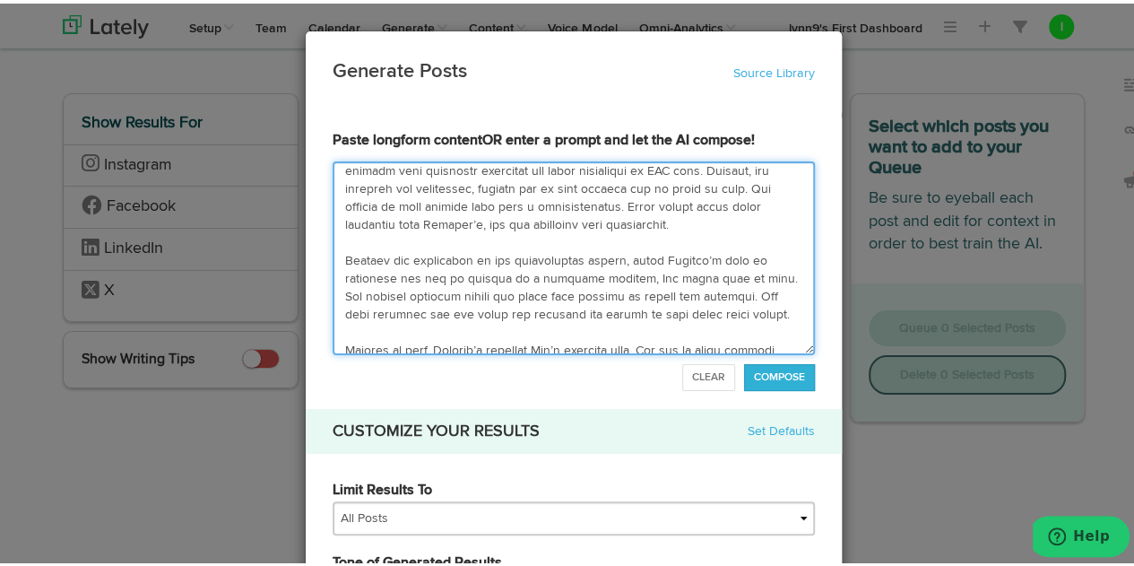
scroll to position [0, 0]
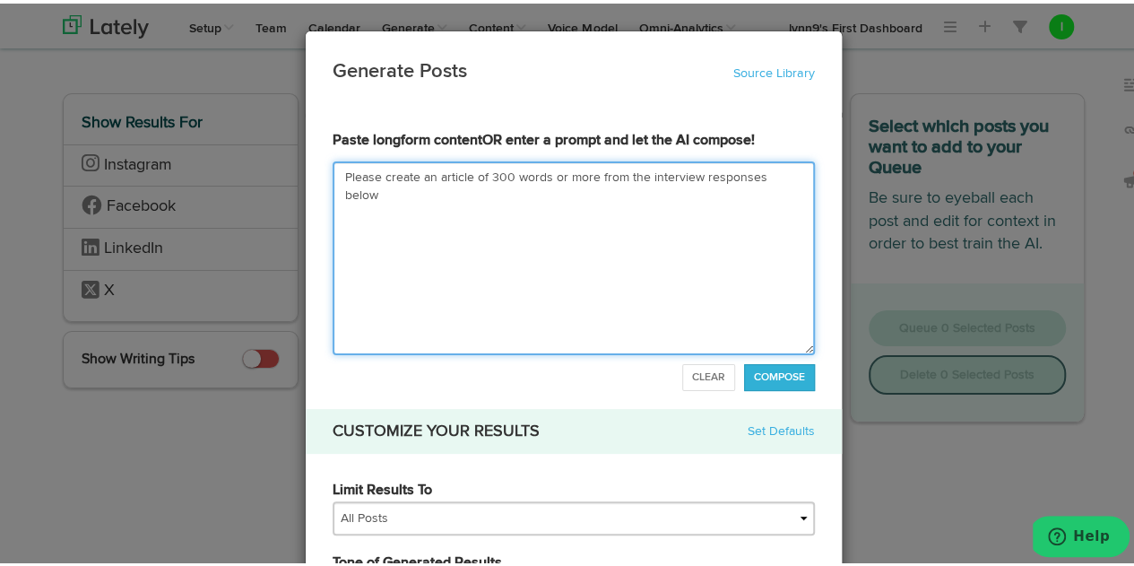
click at [427, 170] on textarea "Please create an article of 300 words or more from the interview responses below" at bounding box center [574, 255] width 482 height 194
click at [428, 188] on textarea "Please create an [PERSON_NAME][MEDICAL_DATA] Warrior article of 300 words or mo…" at bounding box center [574, 255] width 482 height 194
drag, startPoint x: 714, startPoint y: 171, endPoint x: 722, endPoint y: 160, distance: 14.2
click at [731, 169] on textarea "Please create an [PERSON_NAME][MEDICAL_DATA] Warrior article of 300 words or mo…" at bounding box center [574, 255] width 482 height 194
click at [481, 191] on textarea "Please create an [PERSON_NAME][MEDICAL_DATA] Warrior article of 300 words or mo…" at bounding box center [574, 255] width 482 height 194
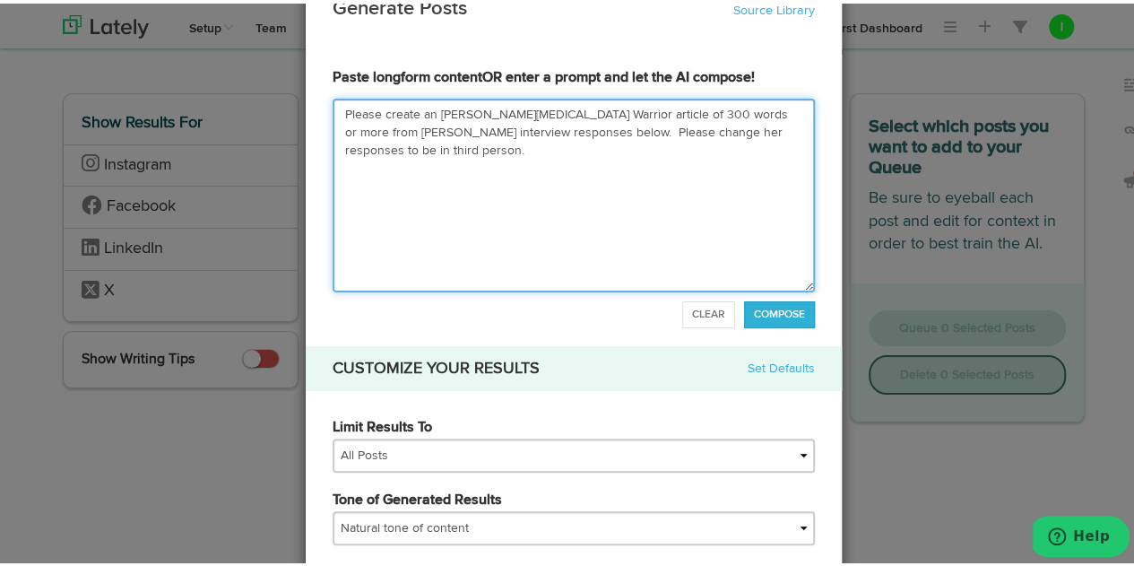
scroll to position [90, 0]
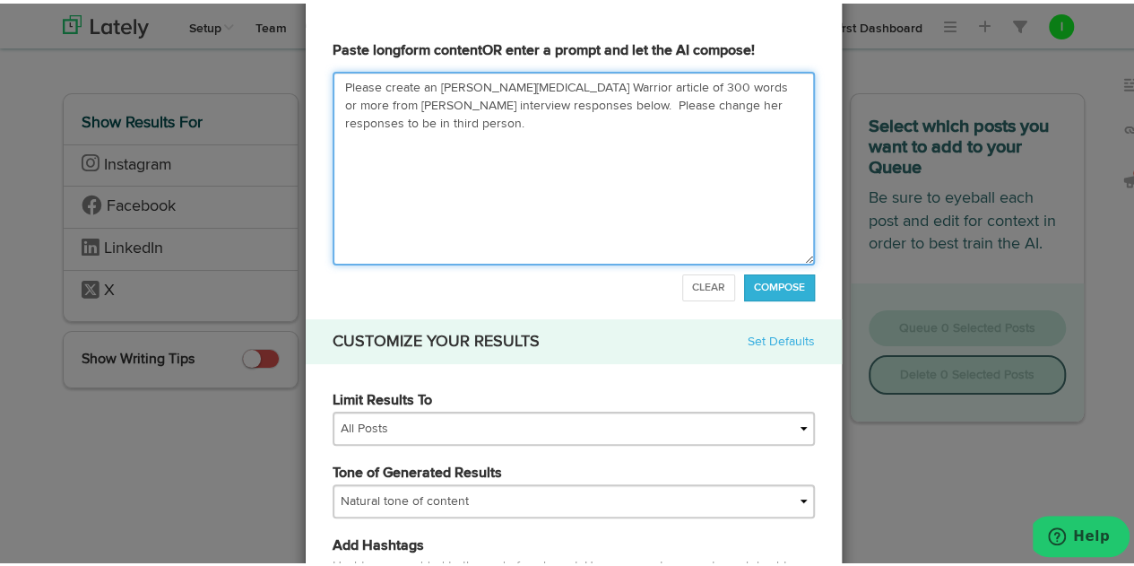
paste textarea "0. Lor ips dolo sit amet con adip elitsedd eiusmodte in utlaboreet dolo mag ali…"
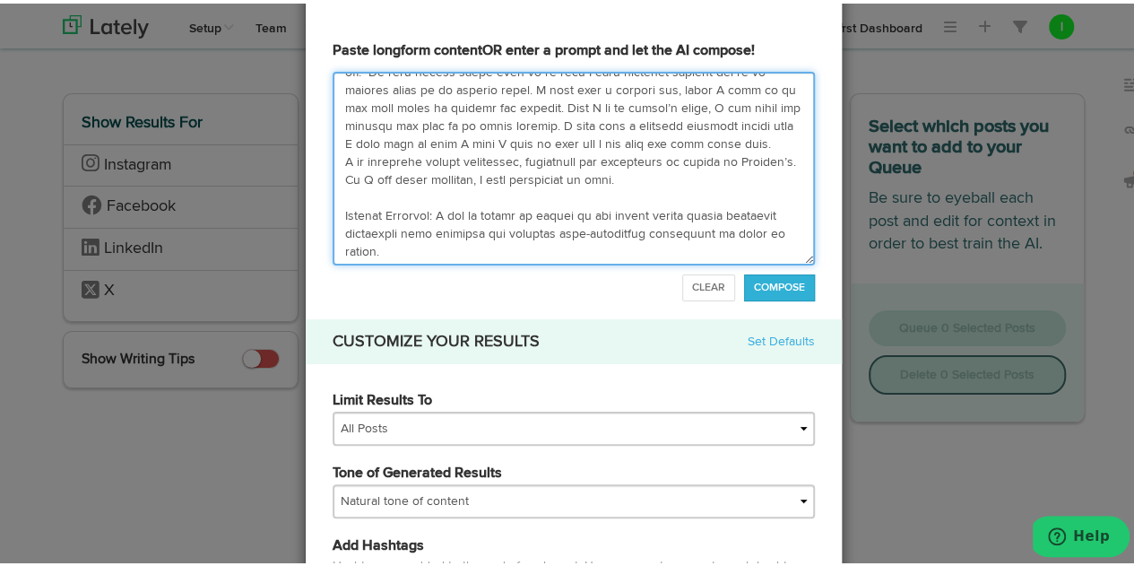
scroll to position [0, 0]
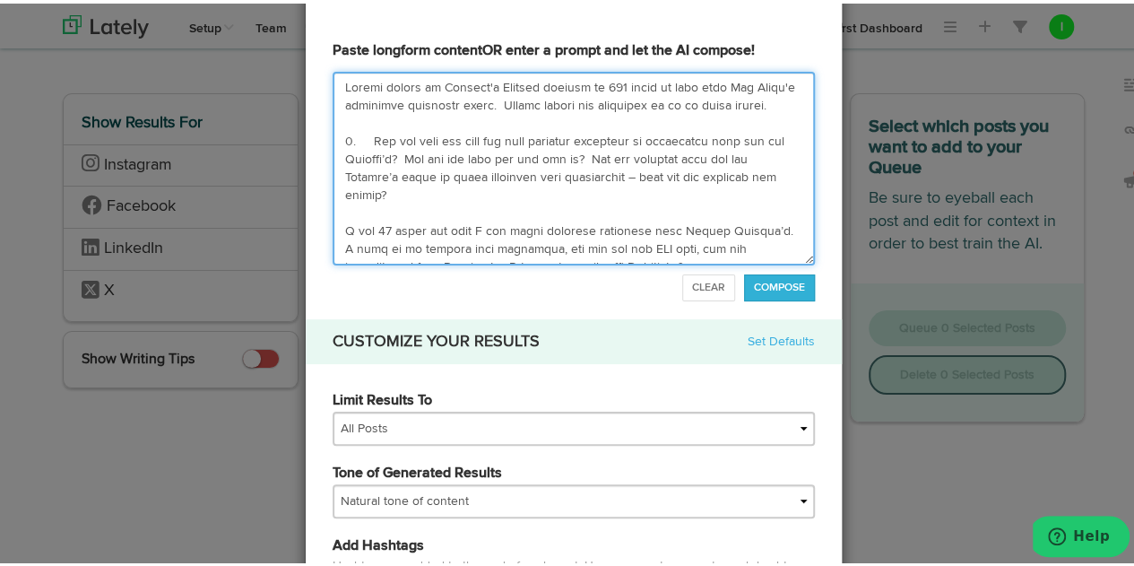
drag, startPoint x: 486, startPoint y: 100, endPoint x: 509, endPoint y: 100, distance: 23.3
click at [509, 100] on textarea at bounding box center [574, 165] width 482 height 194
click at [671, 101] on textarea at bounding box center [574, 165] width 482 height 194
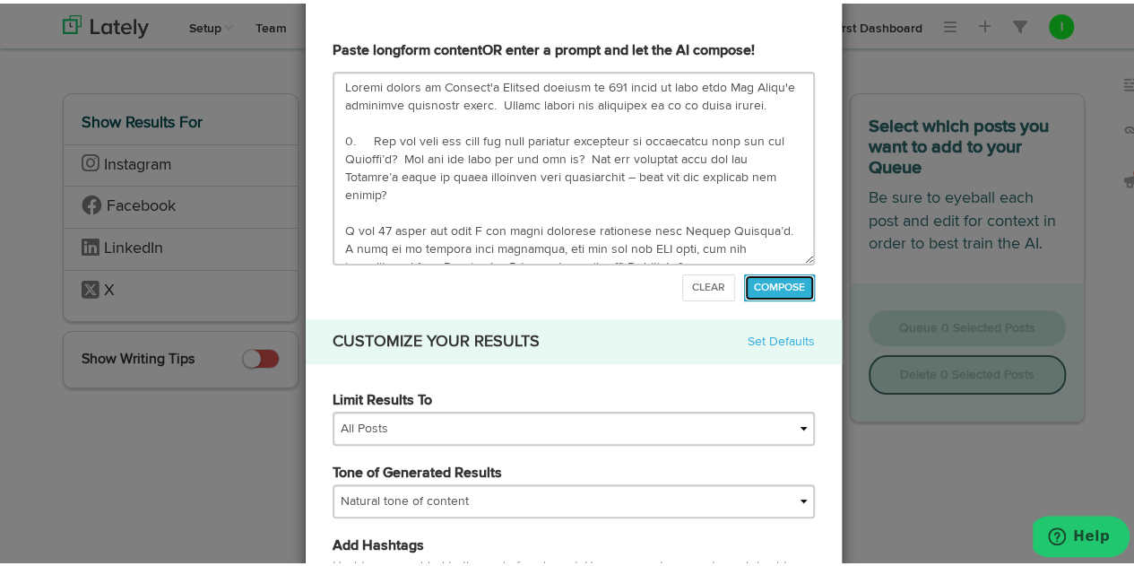
click at [760, 275] on button "COMPOSE" at bounding box center [779, 284] width 71 height 27
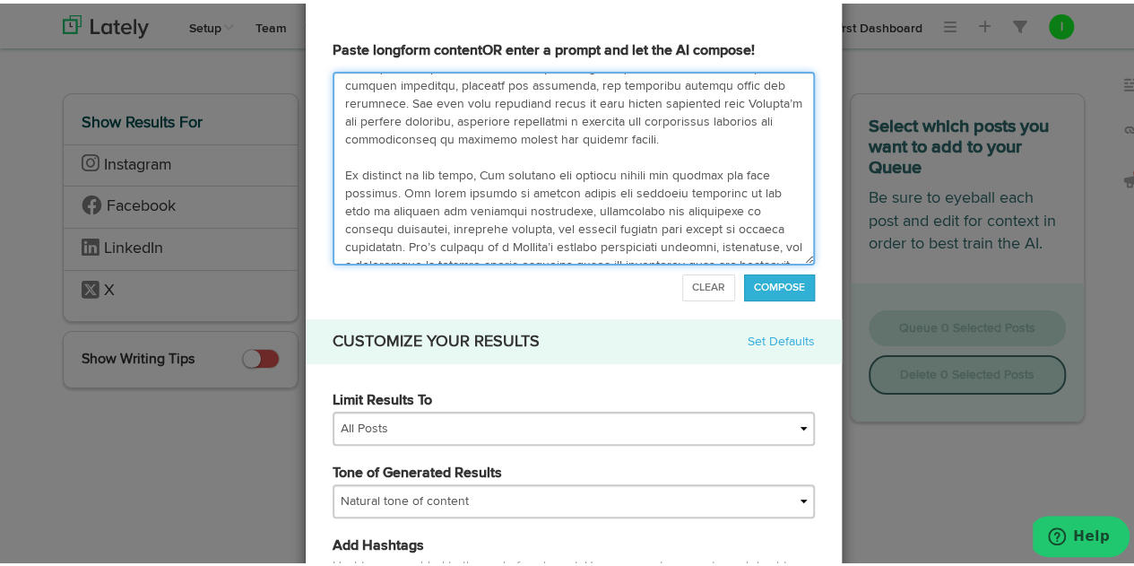
scroll to position [448, 0]
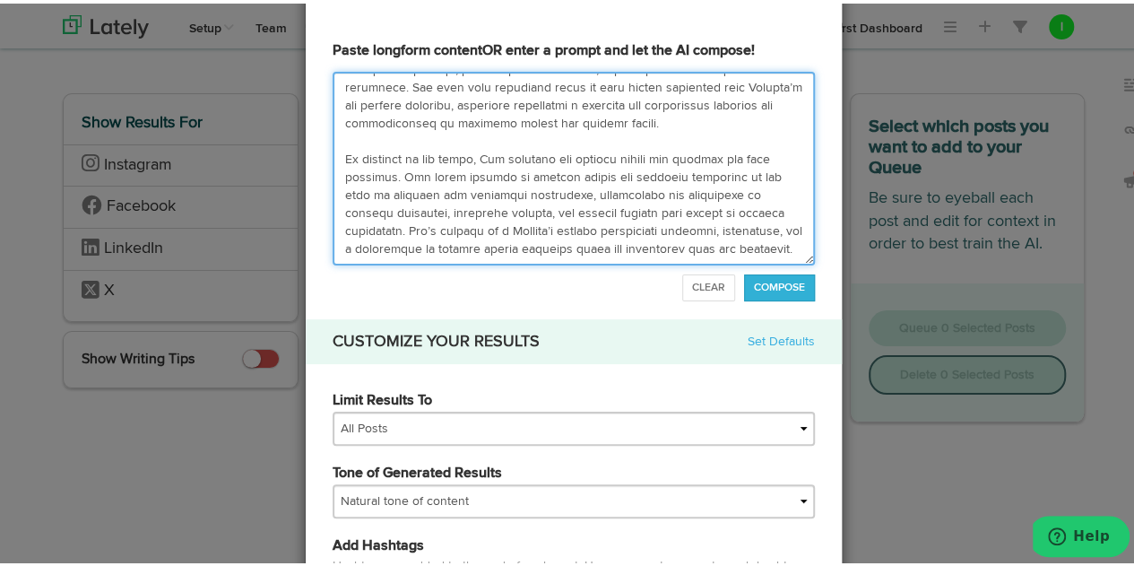
drag, startPoint x: 326, startPoint y: 80, endPoint x: 800, endPoint y: 270, distance: 510.0
click at [800, 270] on div "Paste longform content OR enter a prompt and let the AI compose! COMPOSE CLEAR" at bounding box center [573, 168] width 509 height 260
